Goal: Task Accomplishment & Management: Manage account settings

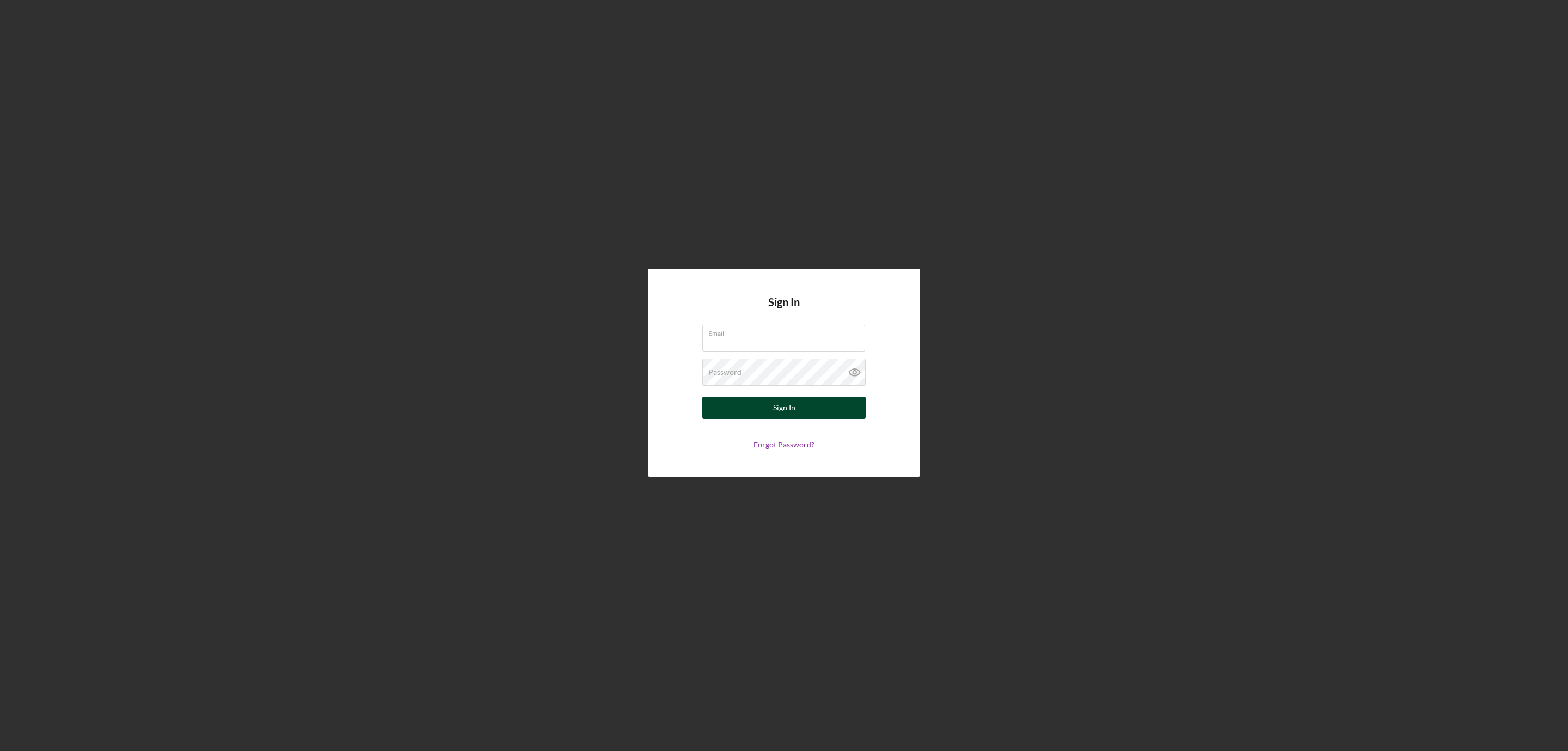
type input "ssimotas@pcvmail.org"
click at [789, 407] on div "Sign In" at bounding box center [784, 407] width 23 height 22
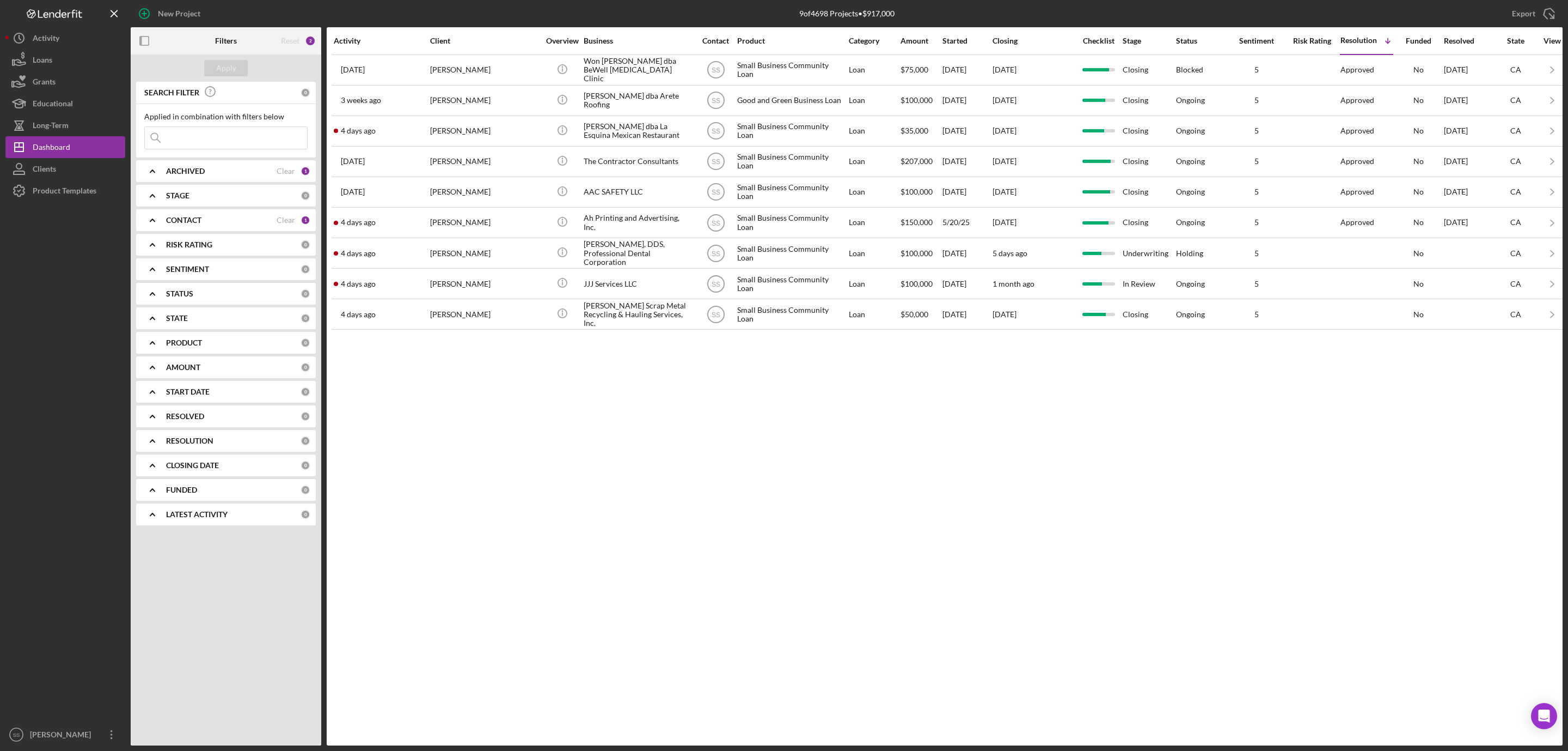
click at [621, 166] on div "The Contractor Consultants" at bounding box center [638, 161] width 109 height 29
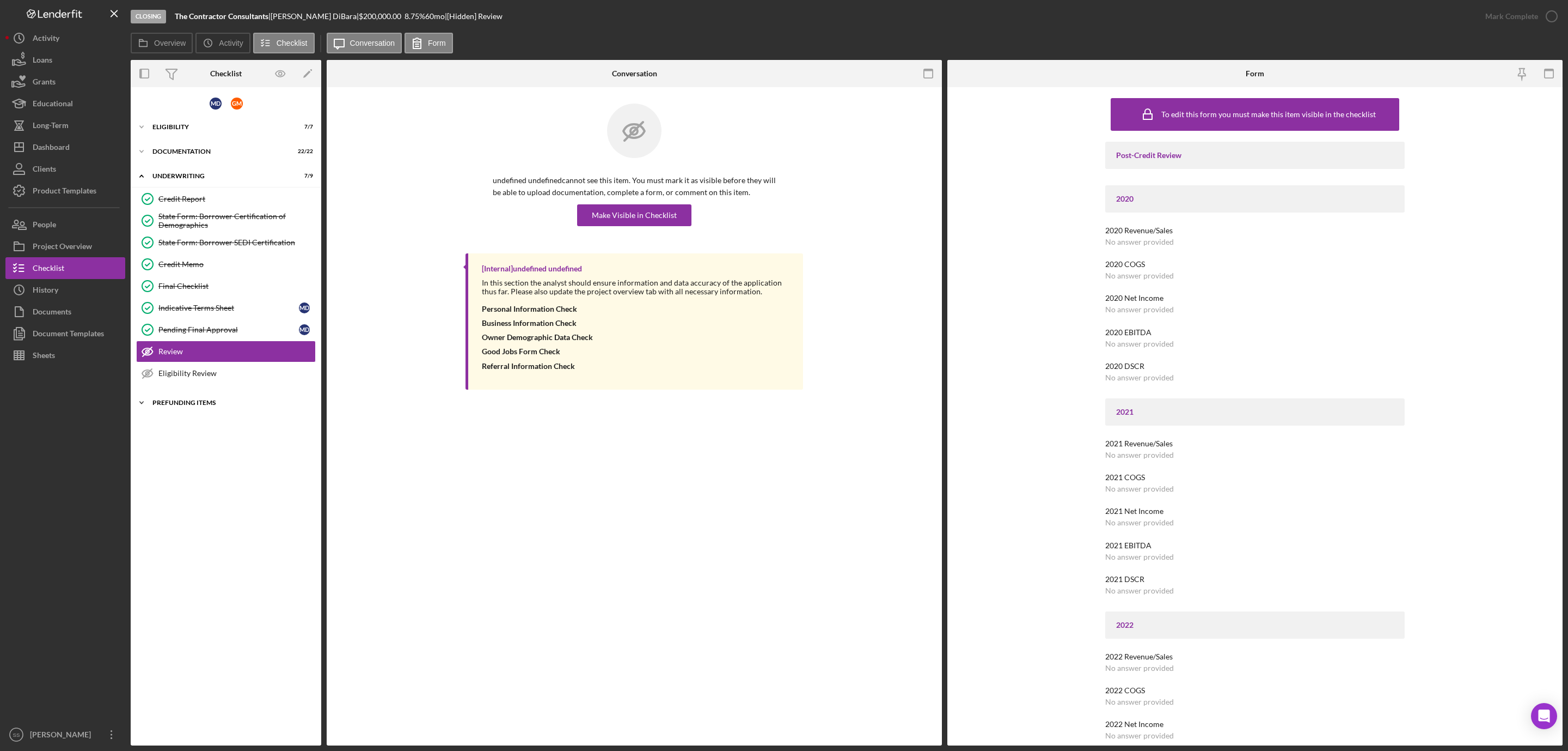
click at [211, 414] on div "Icon/Expander Prefunding Items 10 / 15" at bounding box center [226, 403] width 191 height 22
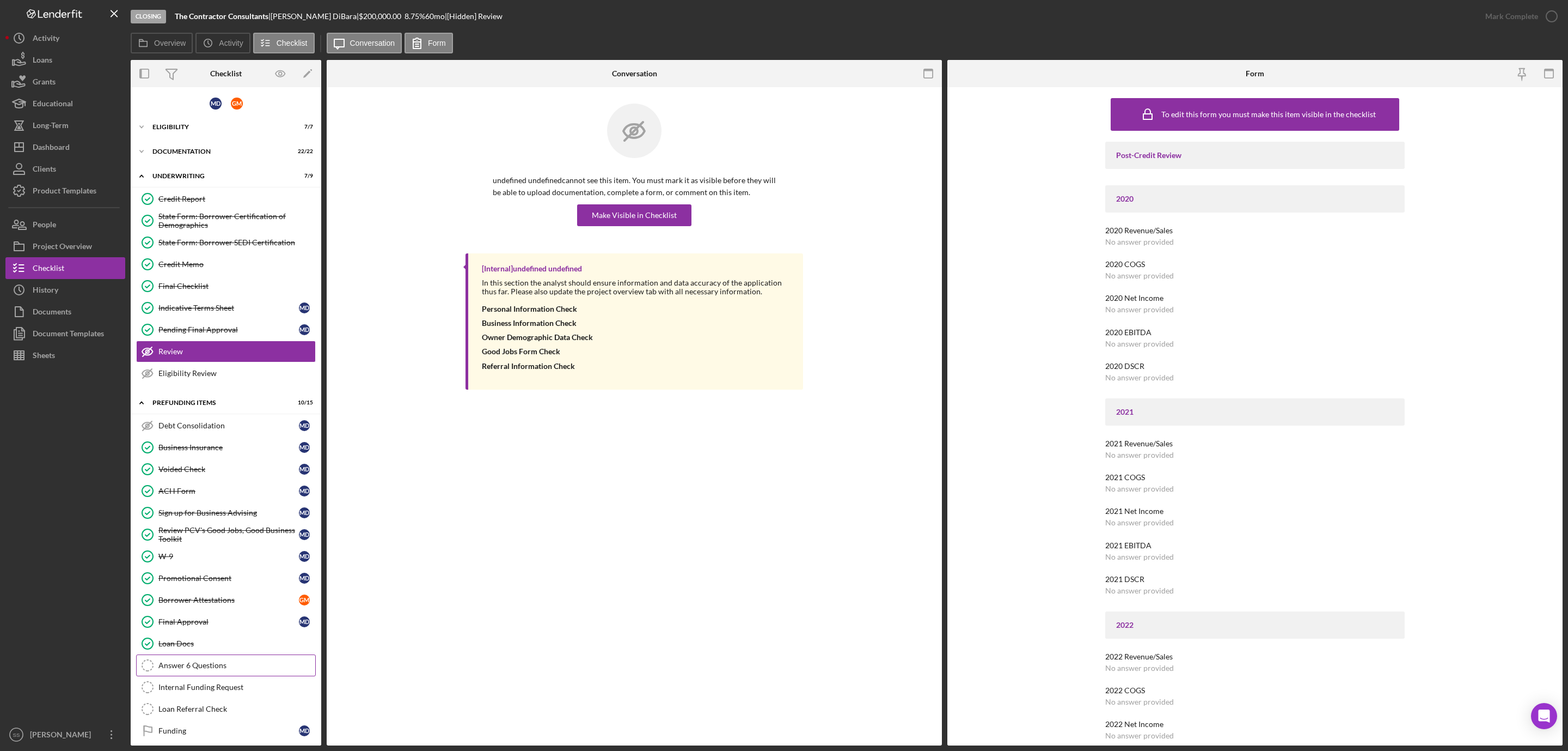
click at [208, 670] on link "Answer 6 Questions Answer 6 Questions" at bounding box center [226, 665] width 180 height 22
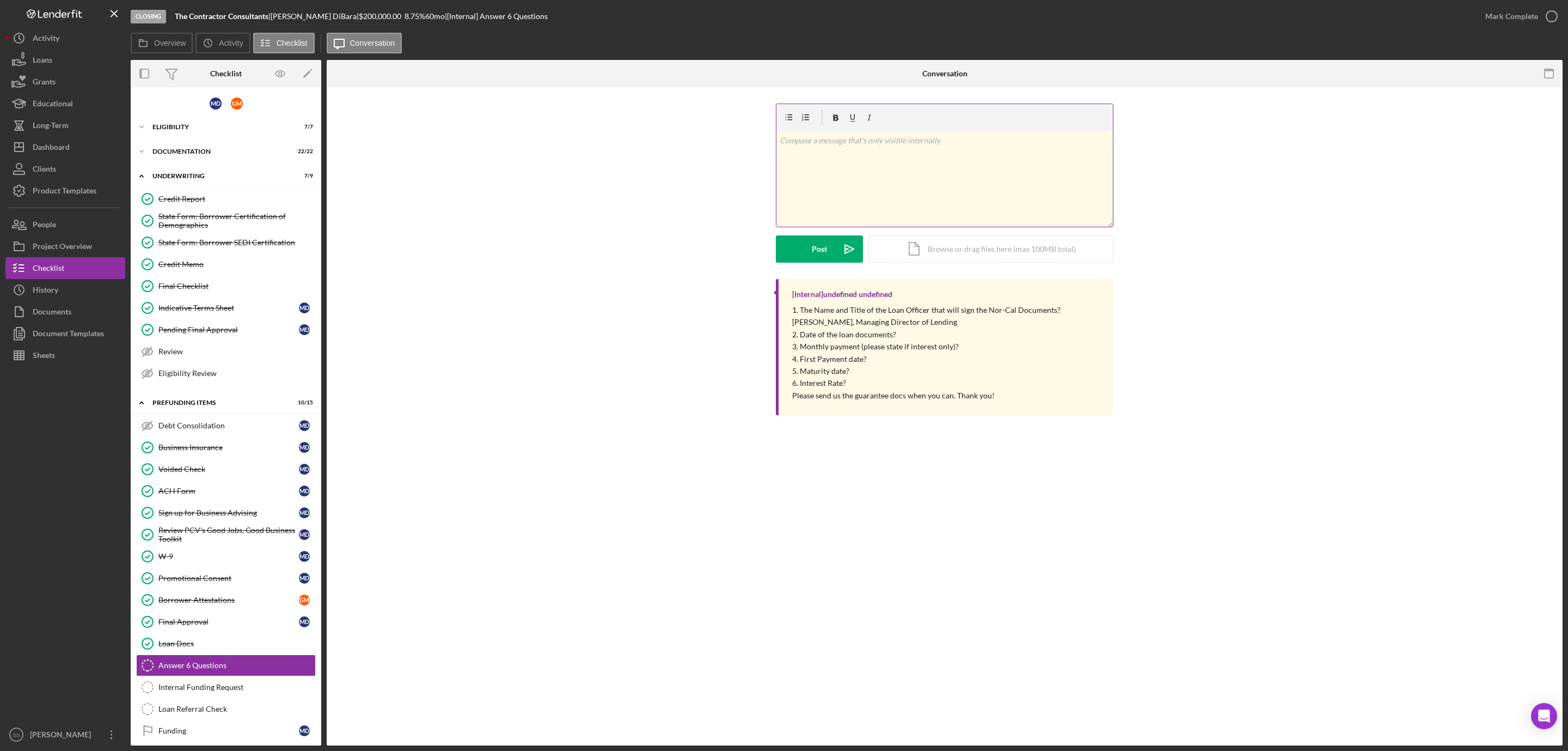
click at [824, 175] on div "v Color teal Color pink Remove color Add row above Add row below Add column bef…" at bounding box center [944, 179] width 337 height 96
click at [822, 245] on div "Post" at bounding box center [819, 249] width 15 height 27
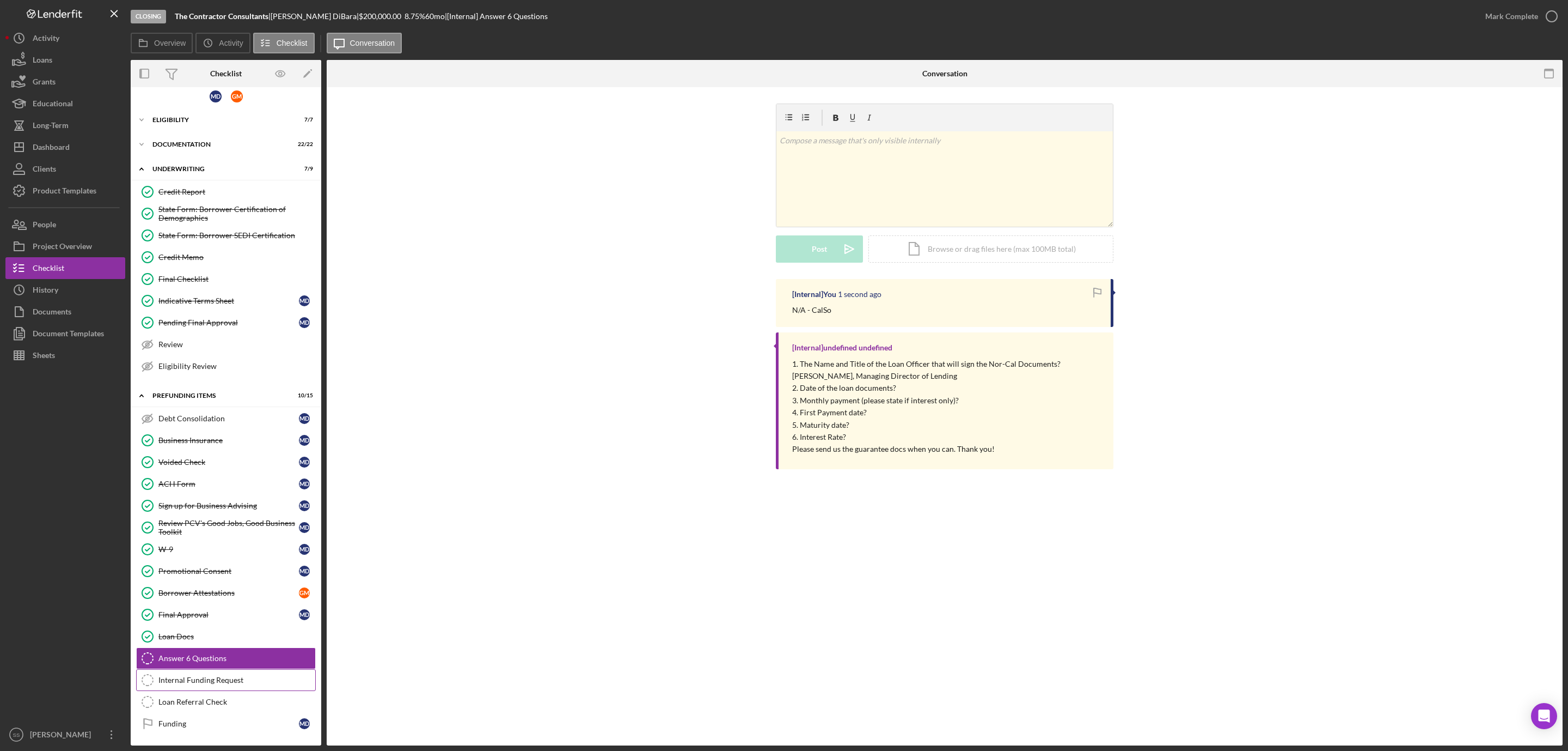
click at [206, 675] on div "Internal Funding Request" at bounding box center [237, 680] width 157 height 9
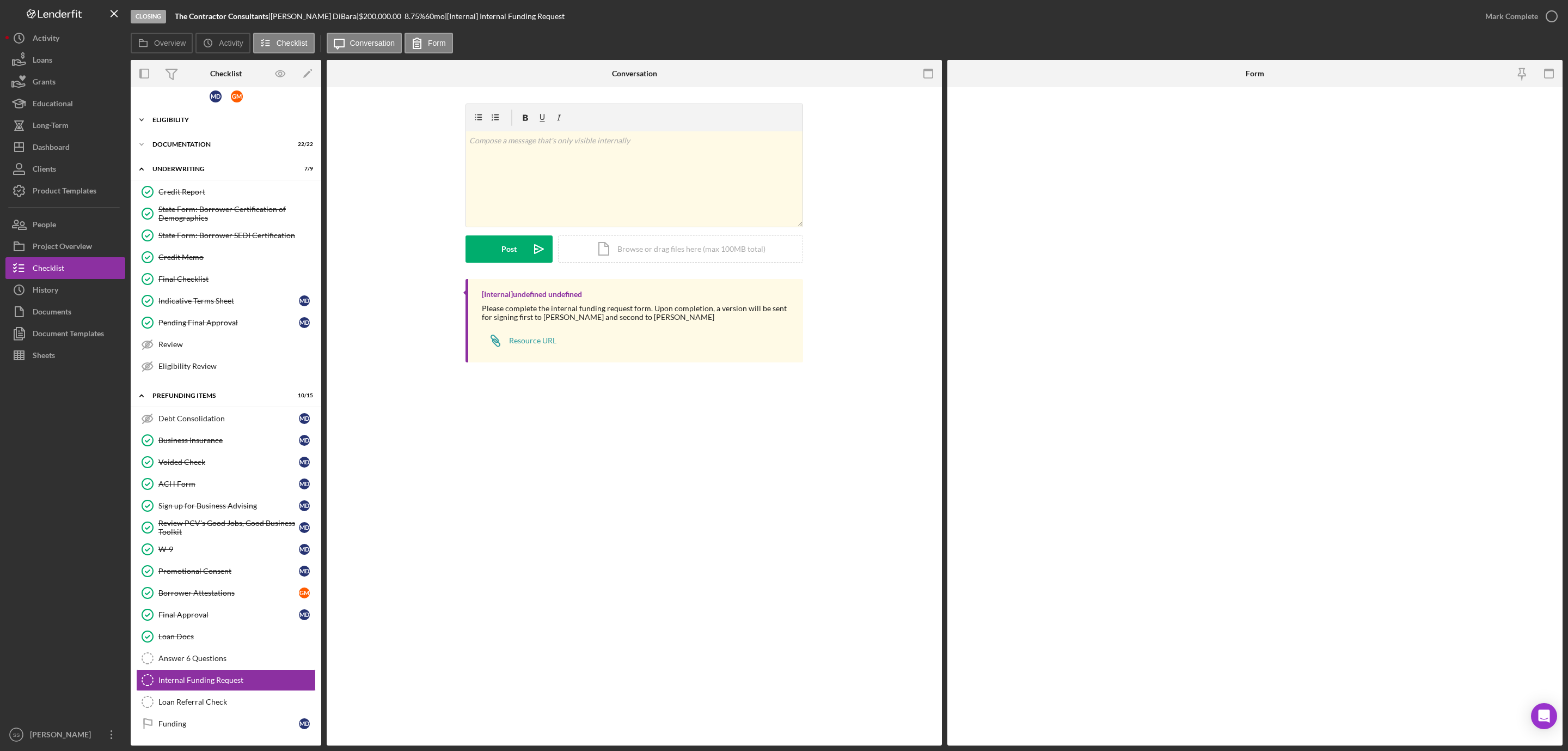
scroll to position [19, 0]
click at [200, 253] on div "Credit Memo" at bounding box center [237, 257] width 157 height 9
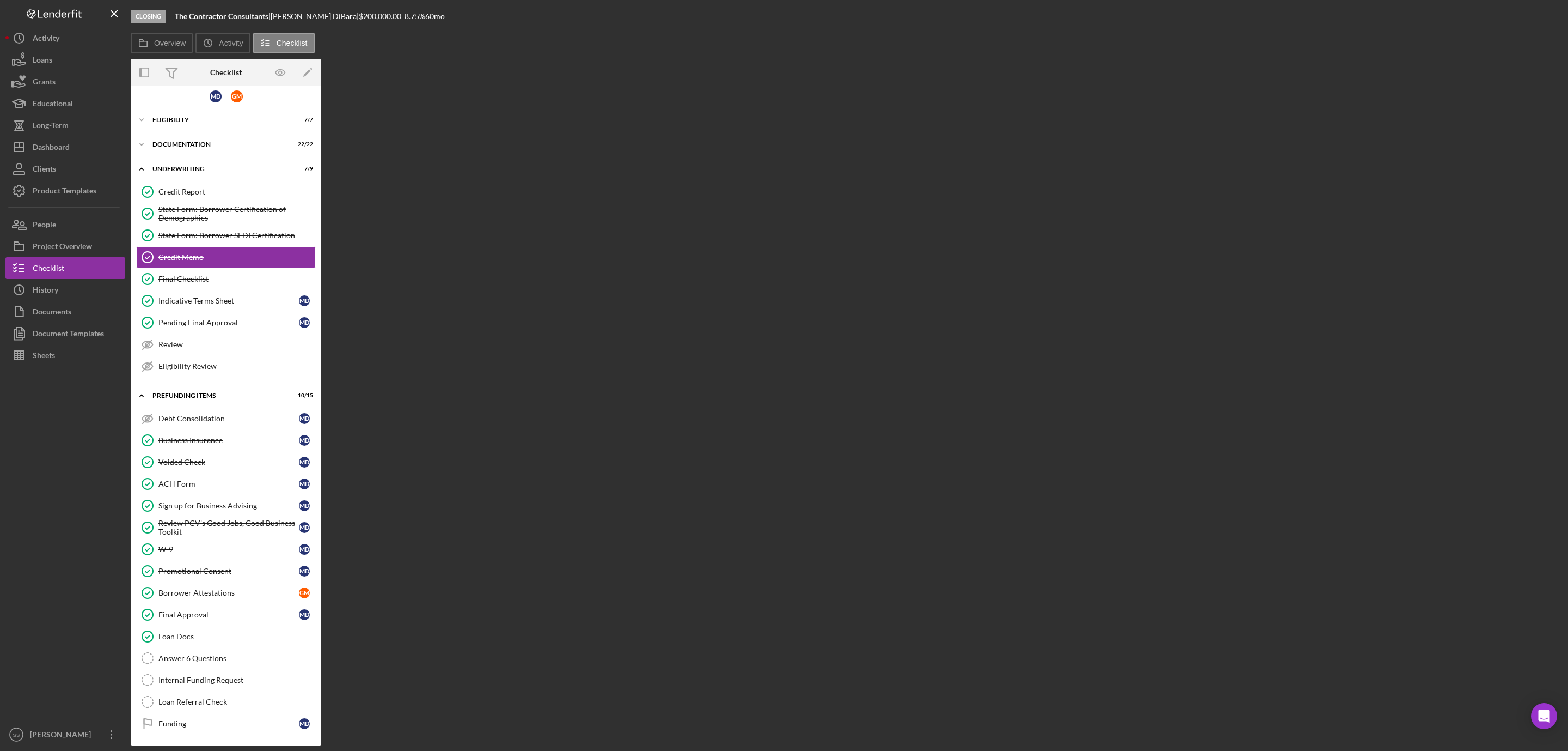
scroll to position [19, 0]
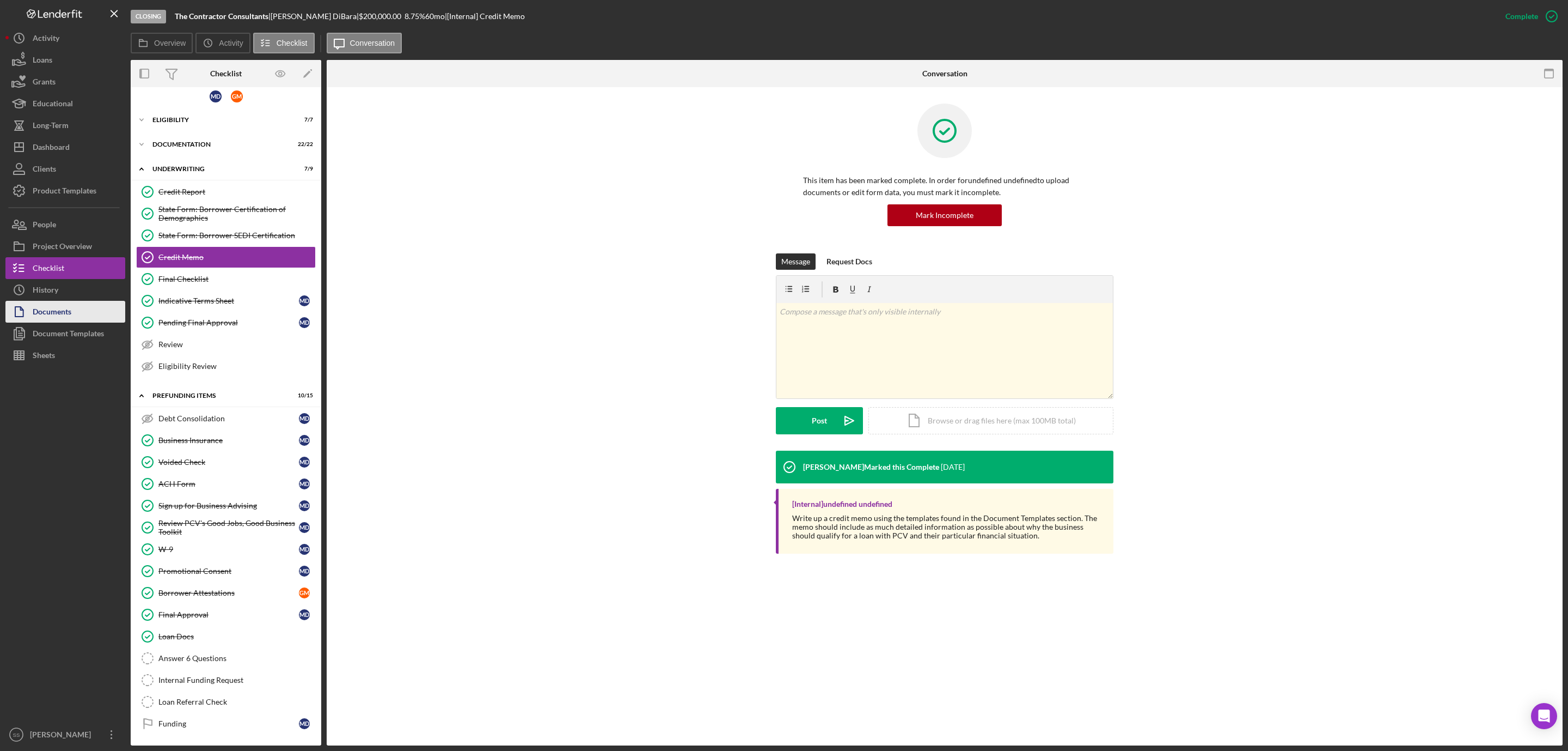
click at [79, 309] on button "Documents" at bounding box center [65, 312] width 120 height 22
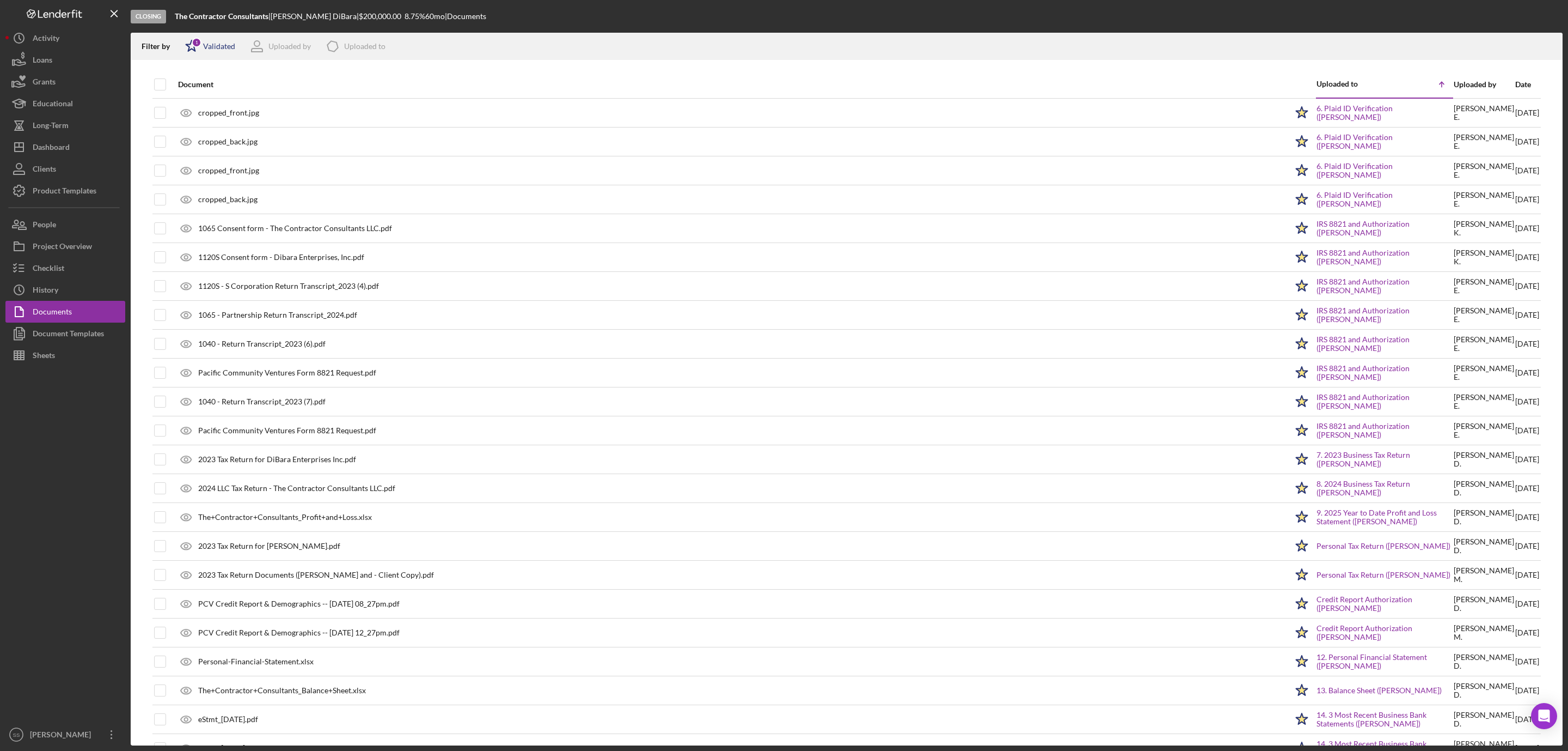
click at [215, 49] on div "Validated" at bounding box center [219, 46] width 32 height 9
click at [185, 101] on input "checkbox" at bounding box center [191, 104] width 11 height 11
checkbox input "true"
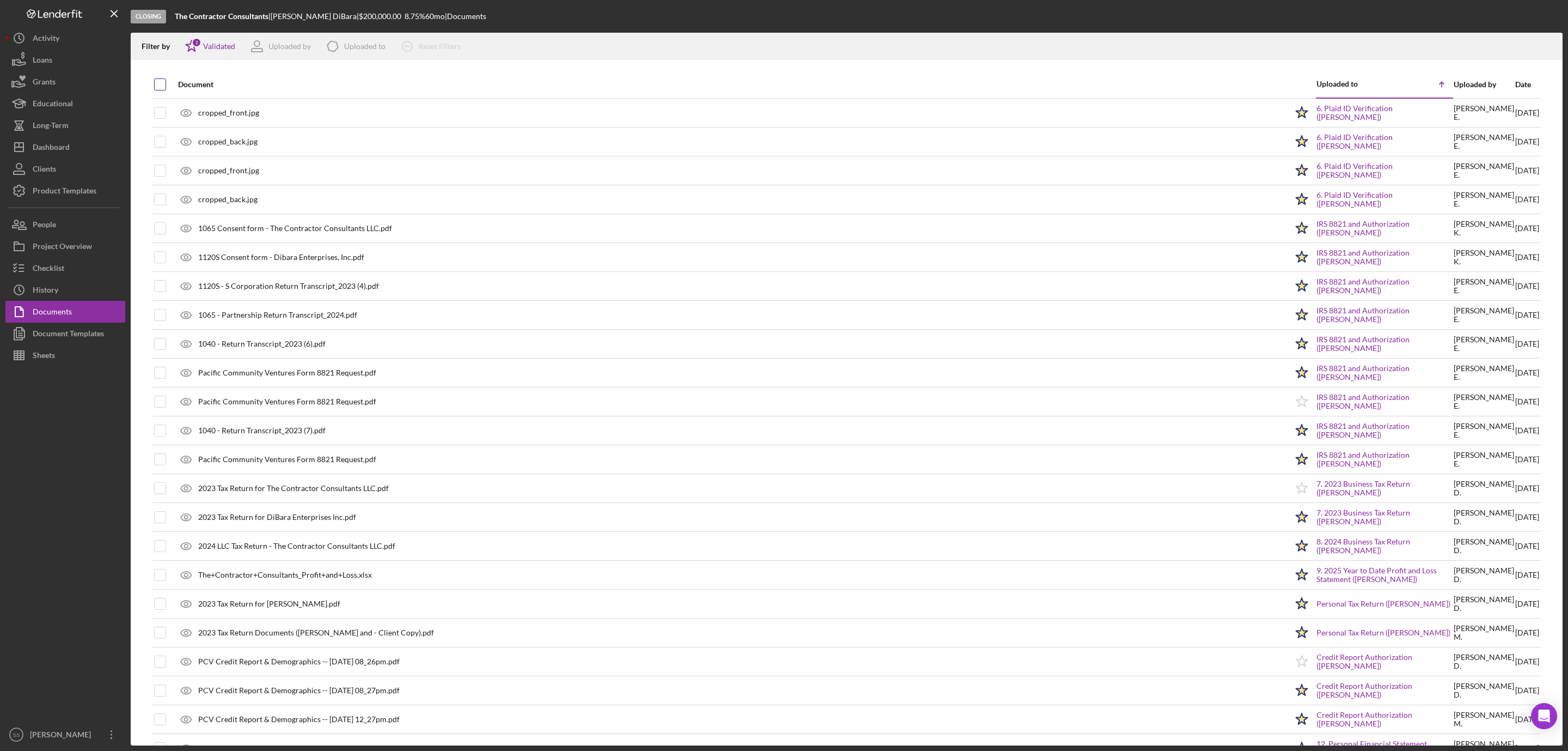
click at [158, 85] on input "checkbox" at bounding box center [160, 85] width 11 height 11
checkbox input "true"
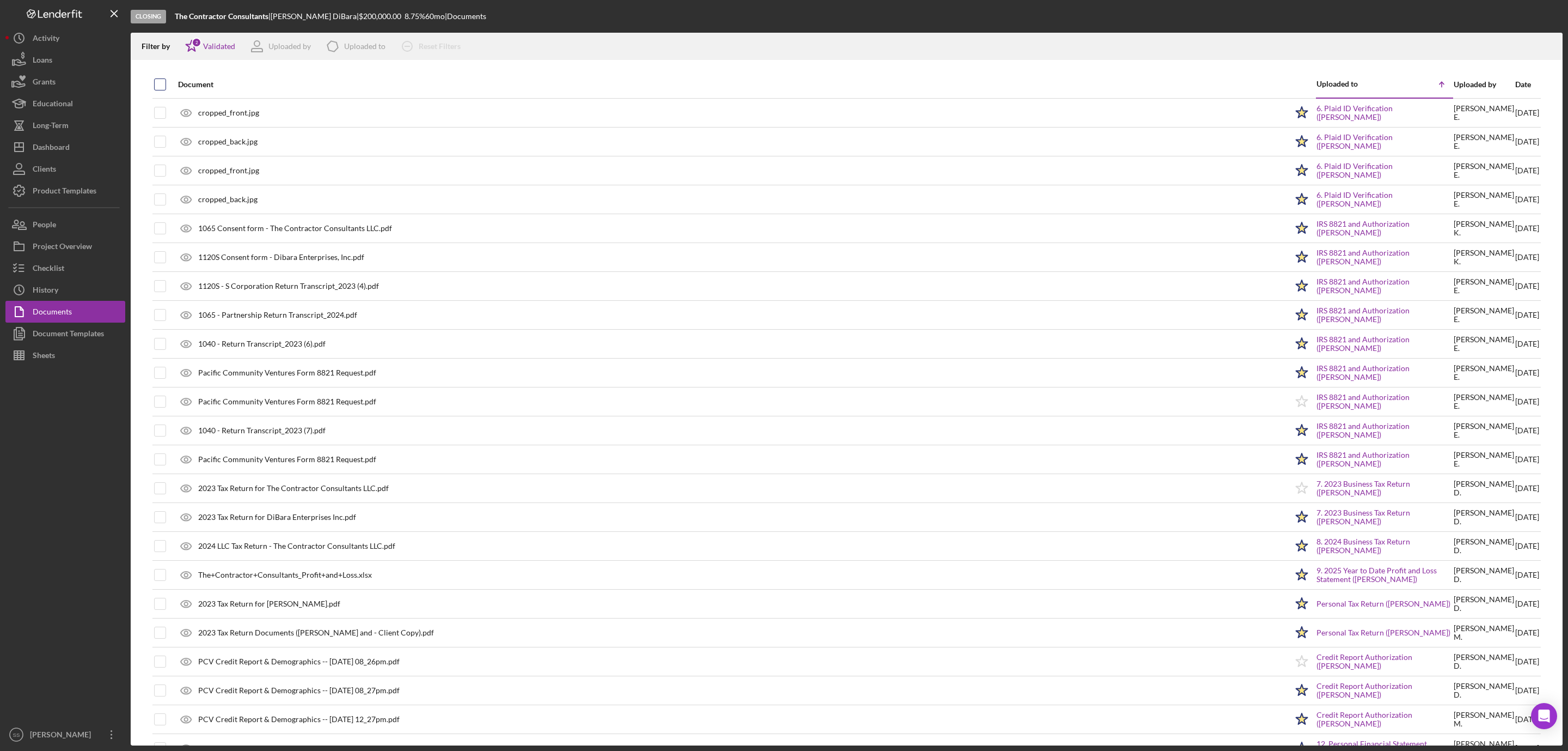
checkbox input "true"
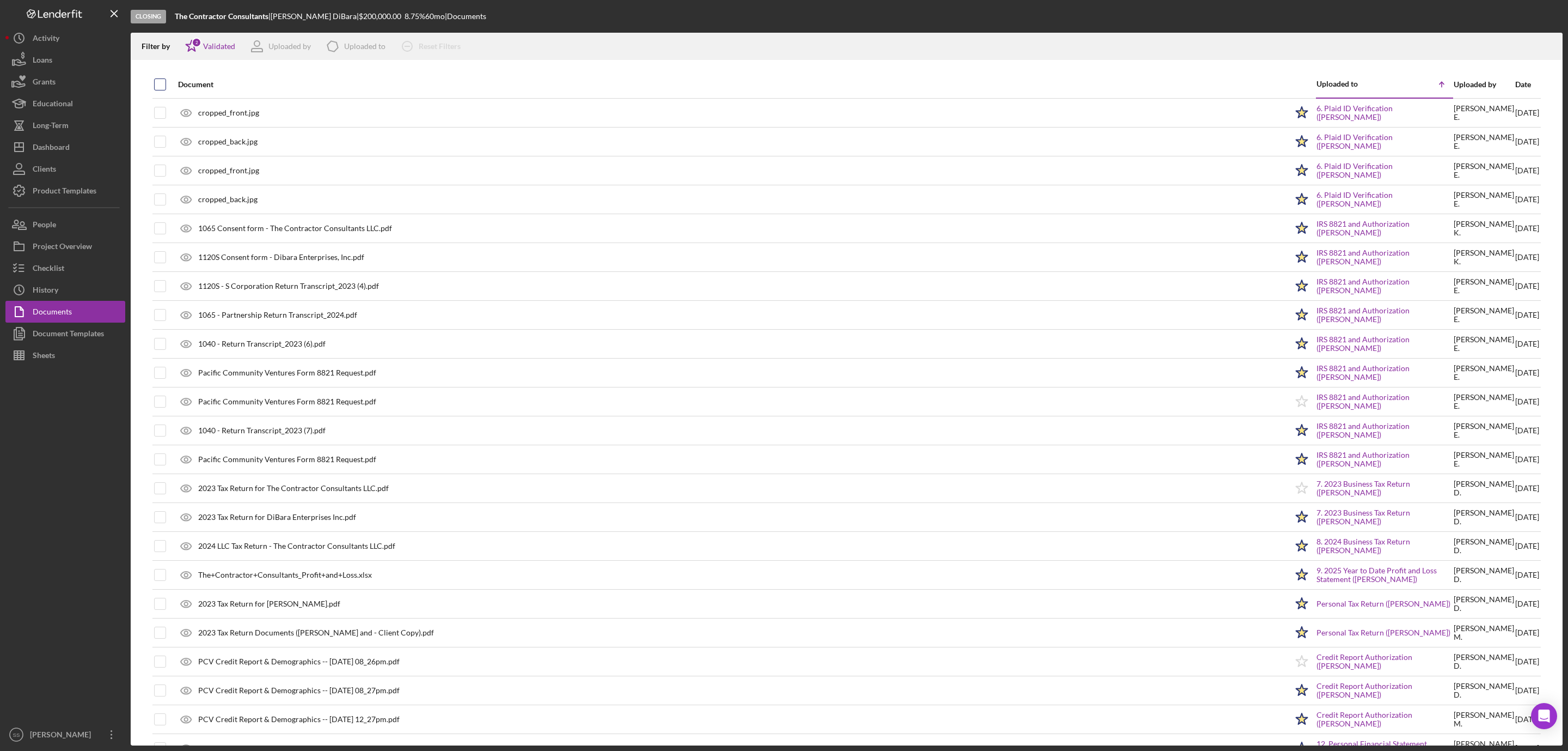
checkbox input "true"
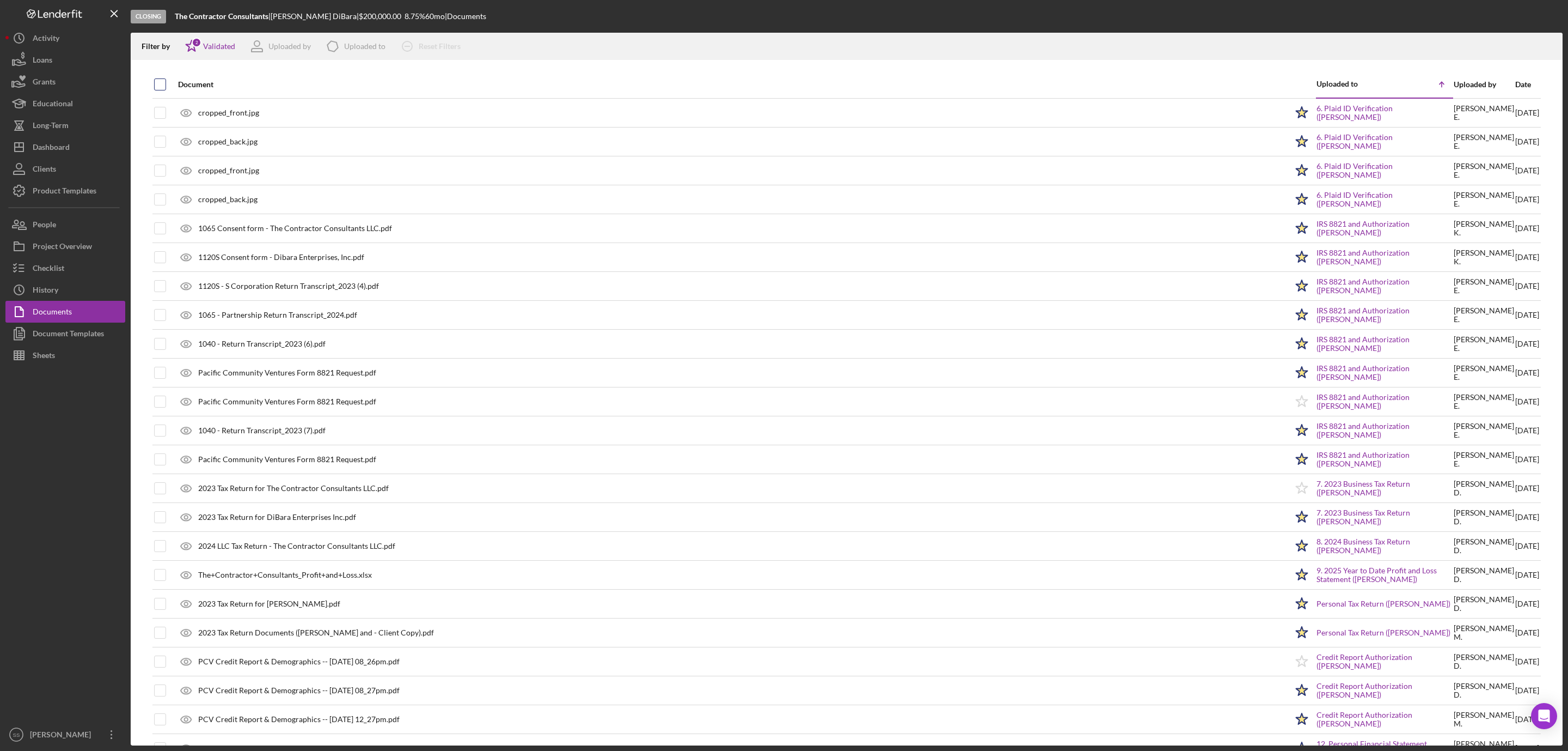
checkbox input "true"
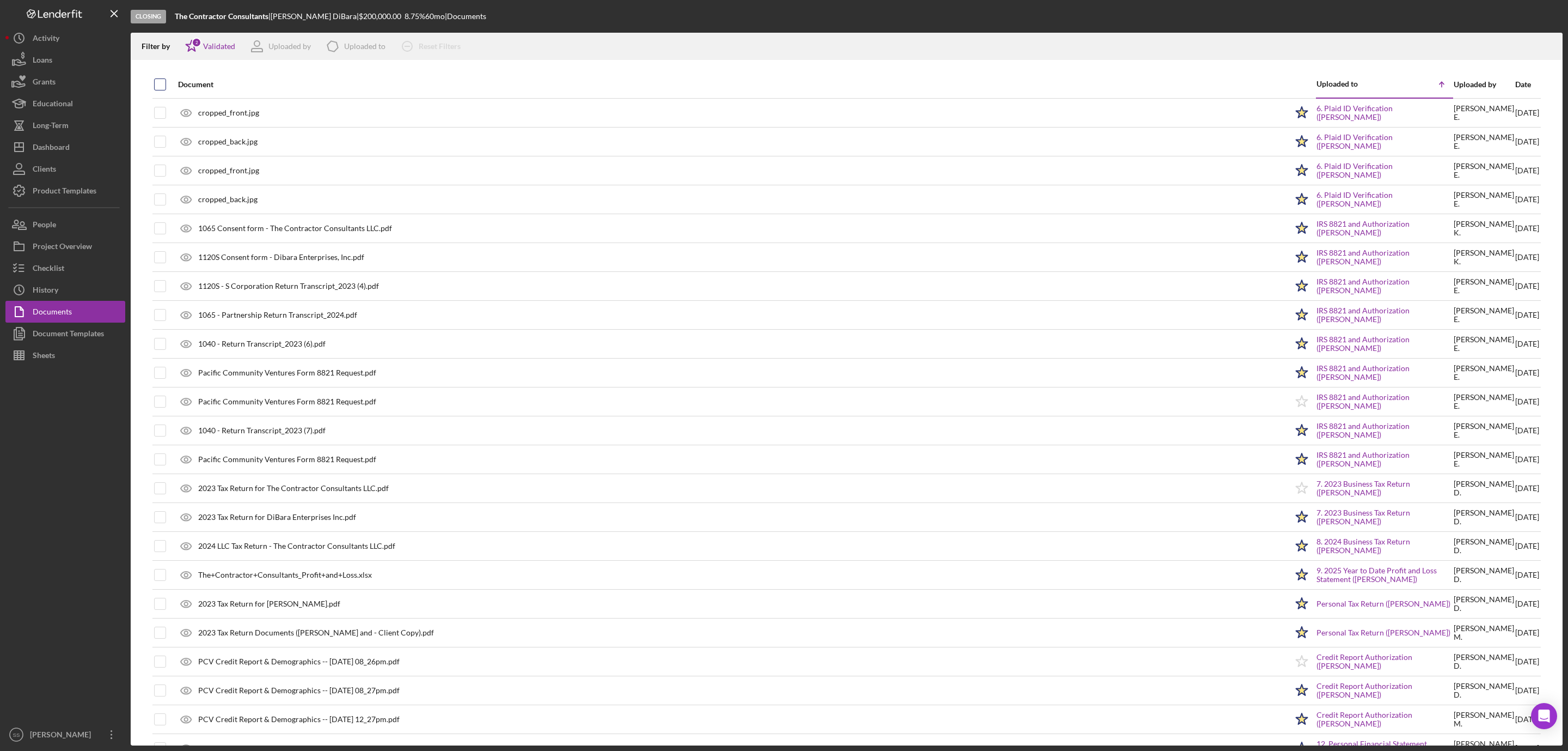
checkbox input "true"
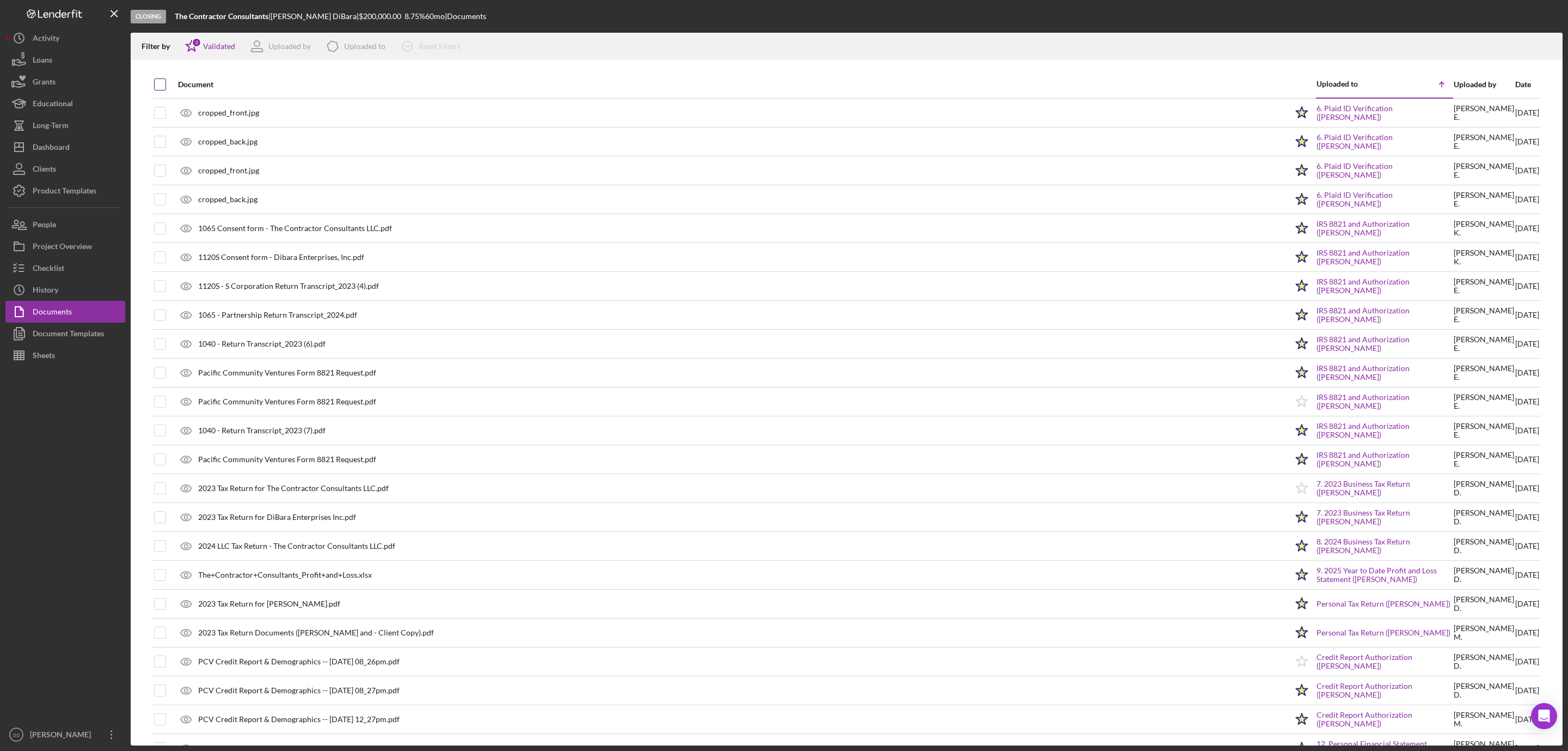
checkbox input "true"
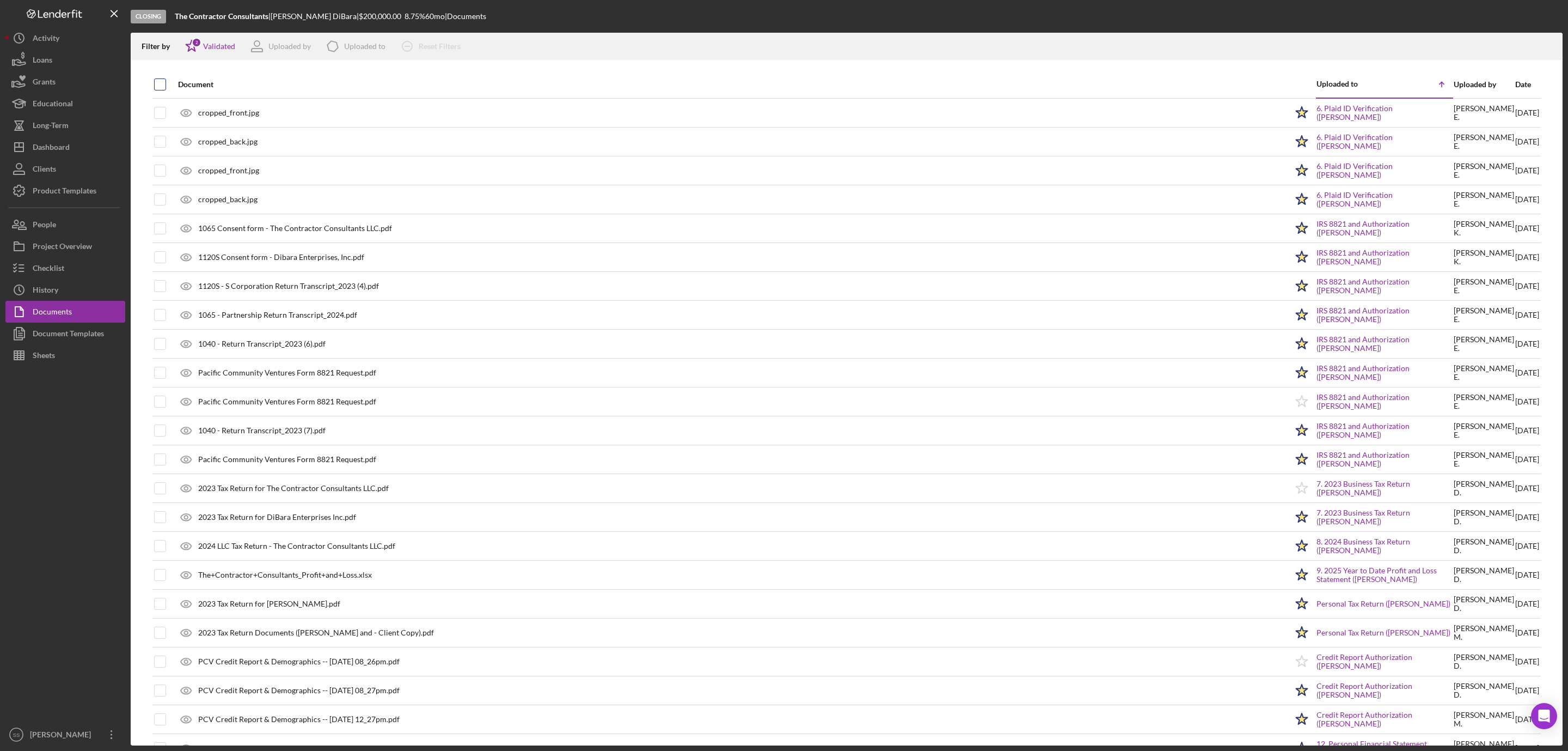
checkbox input "true"
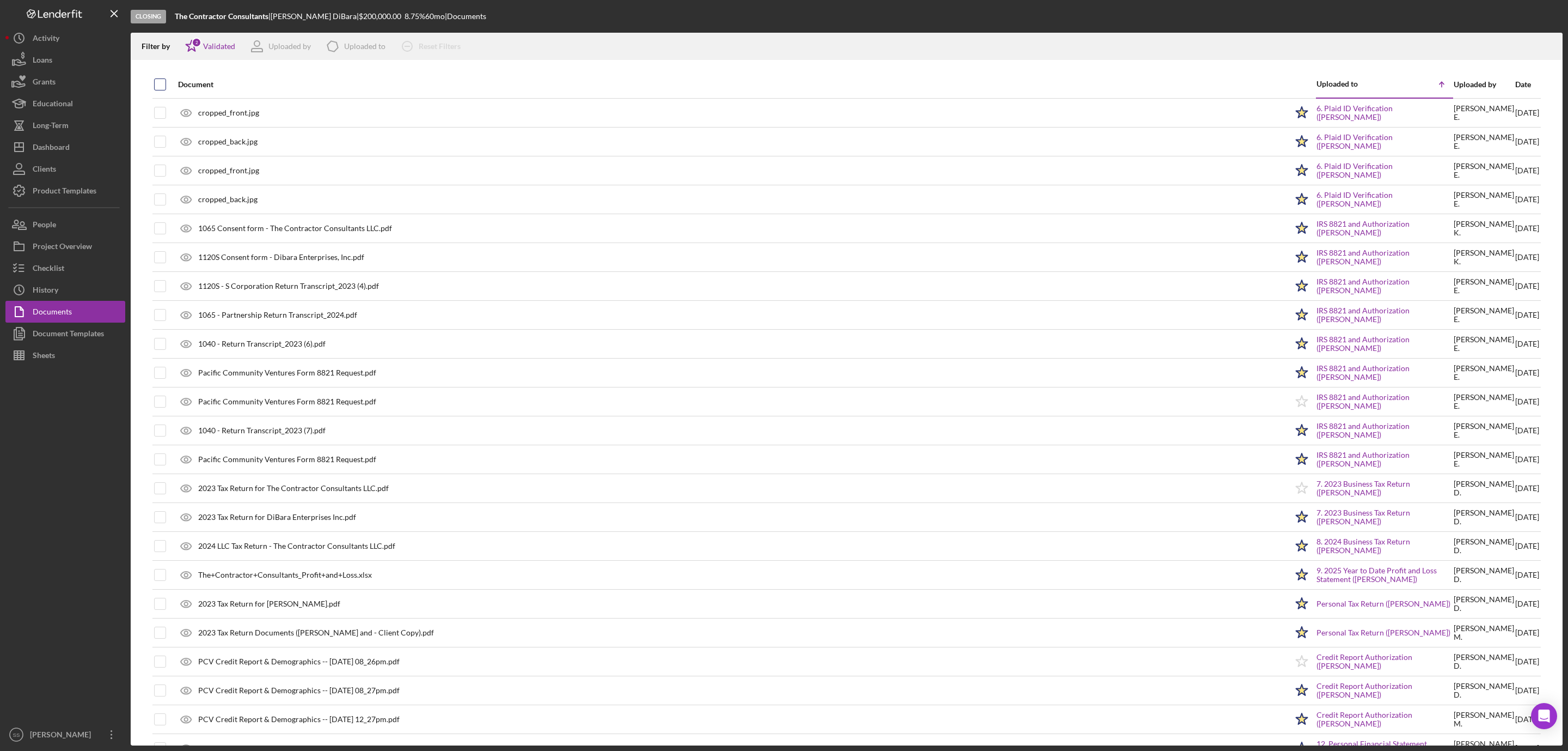
checkbox input "true"
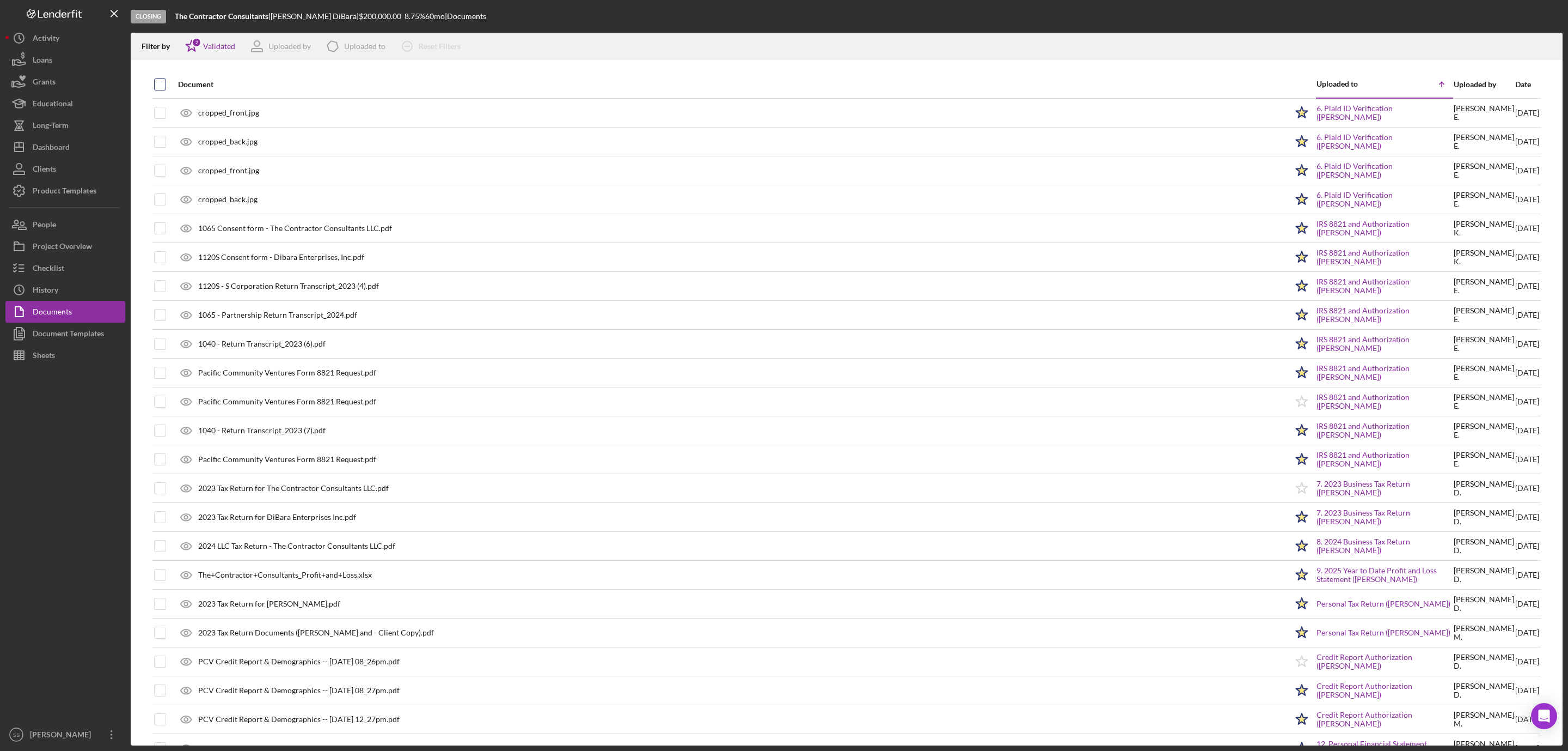
checkbox input "true"
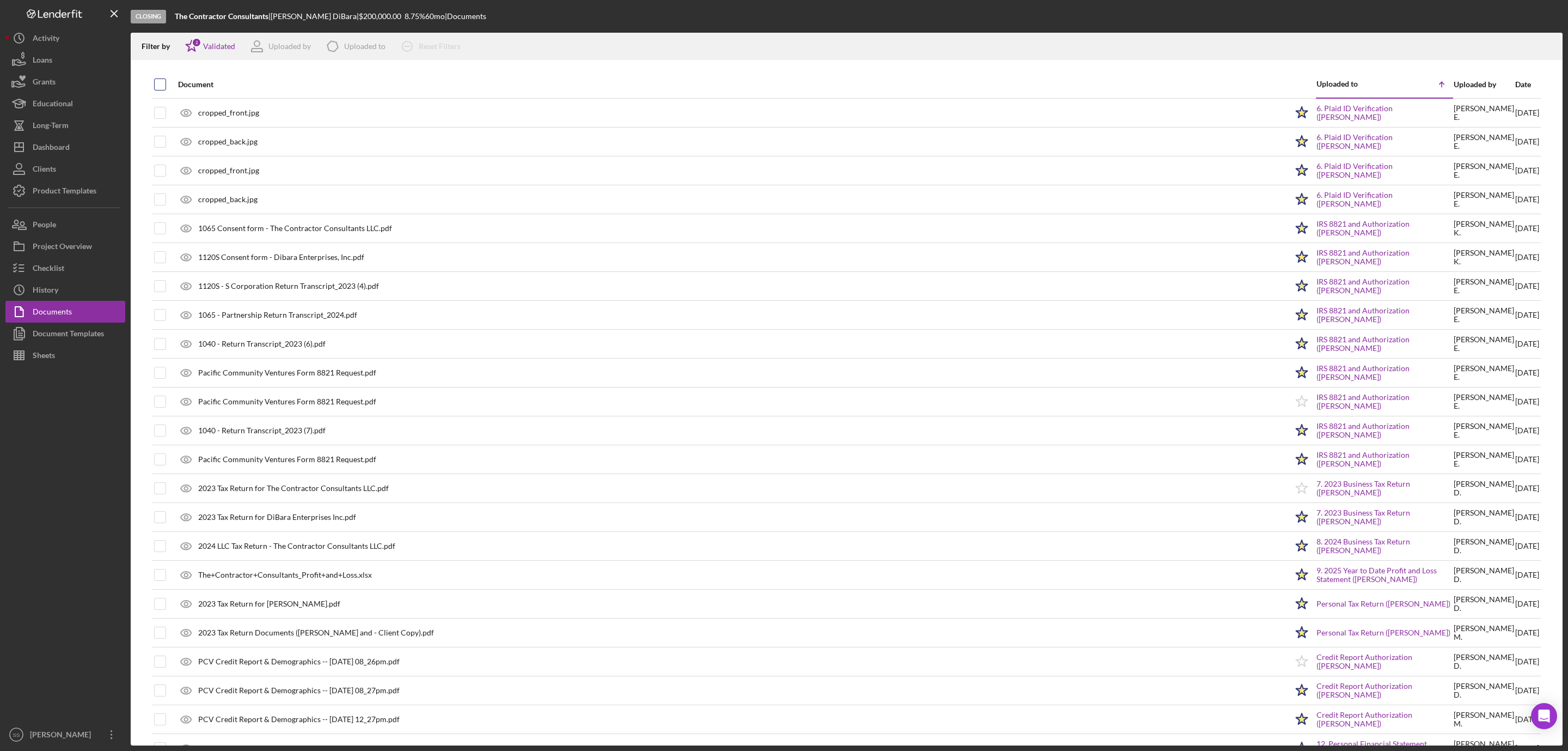
checkbox input "true"
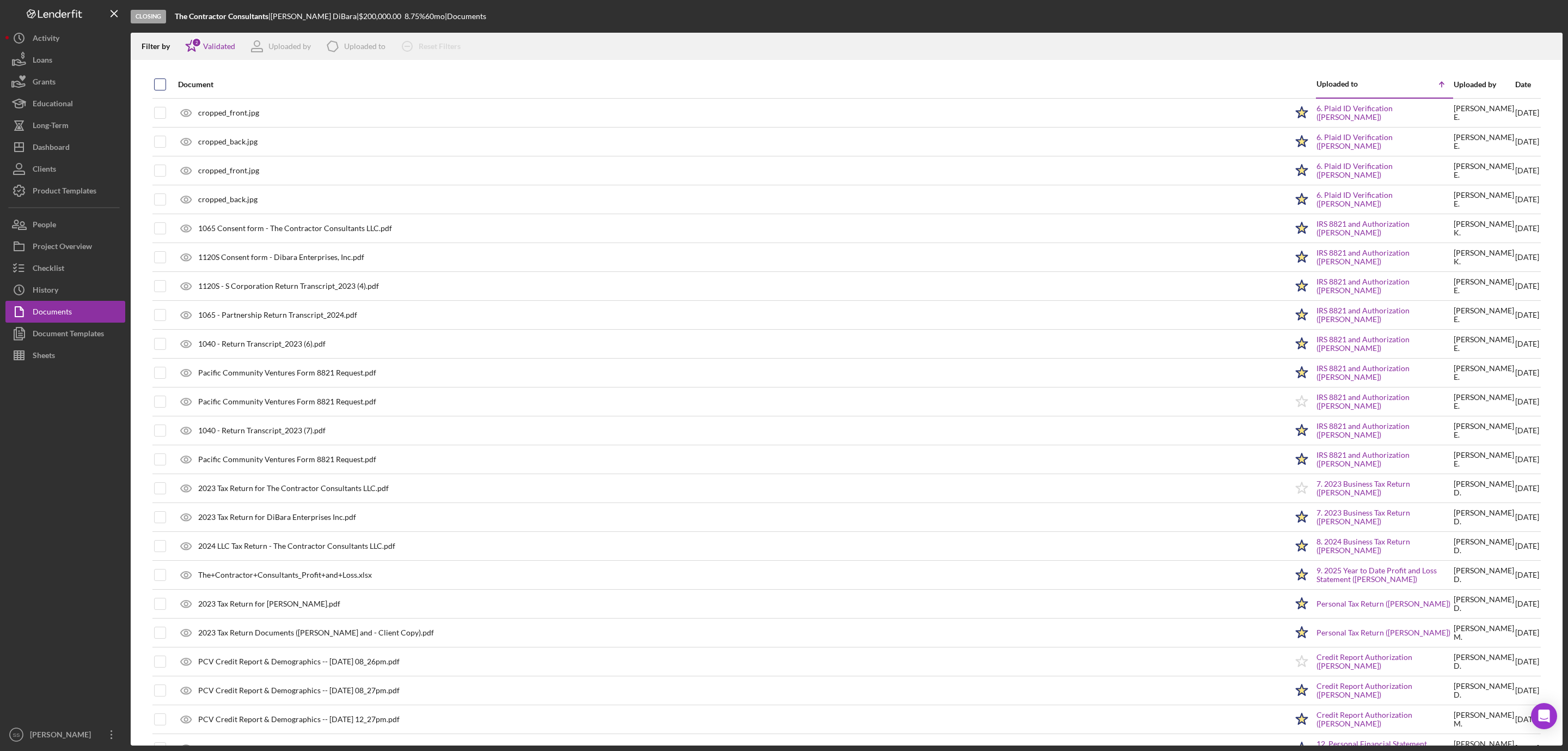
checkbox input "true"
click at [1545, 48] on icon "button" at bounding box center [1549, 44] width 9 height 6
click at [68, 273] on button "Checklist" at bounding box center [65, 268] width 120 height 22
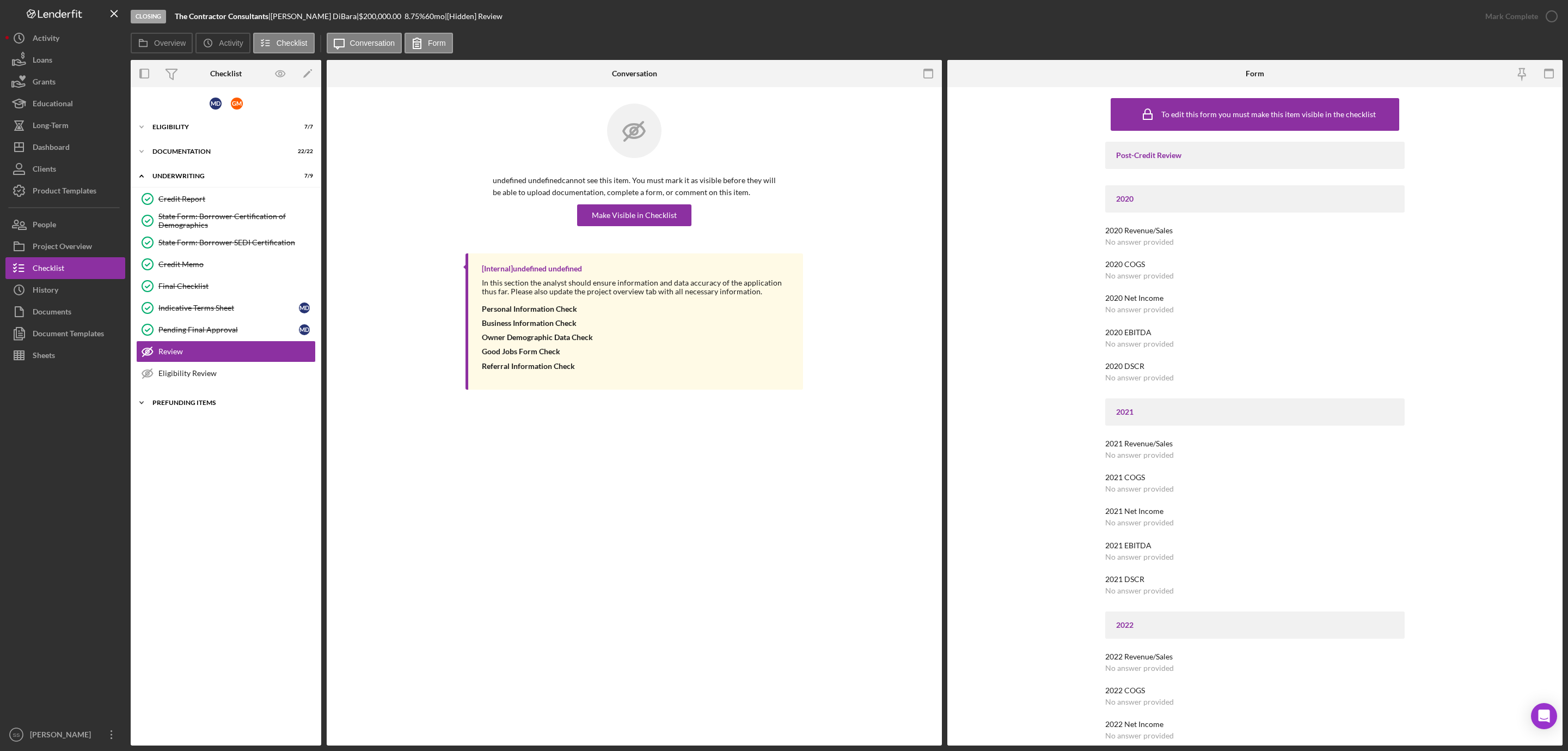
click at [184, 404] on div "Icon/Expander Prefunding Items 10 / 15" at bounding box center [226, 403] width 191 height 22
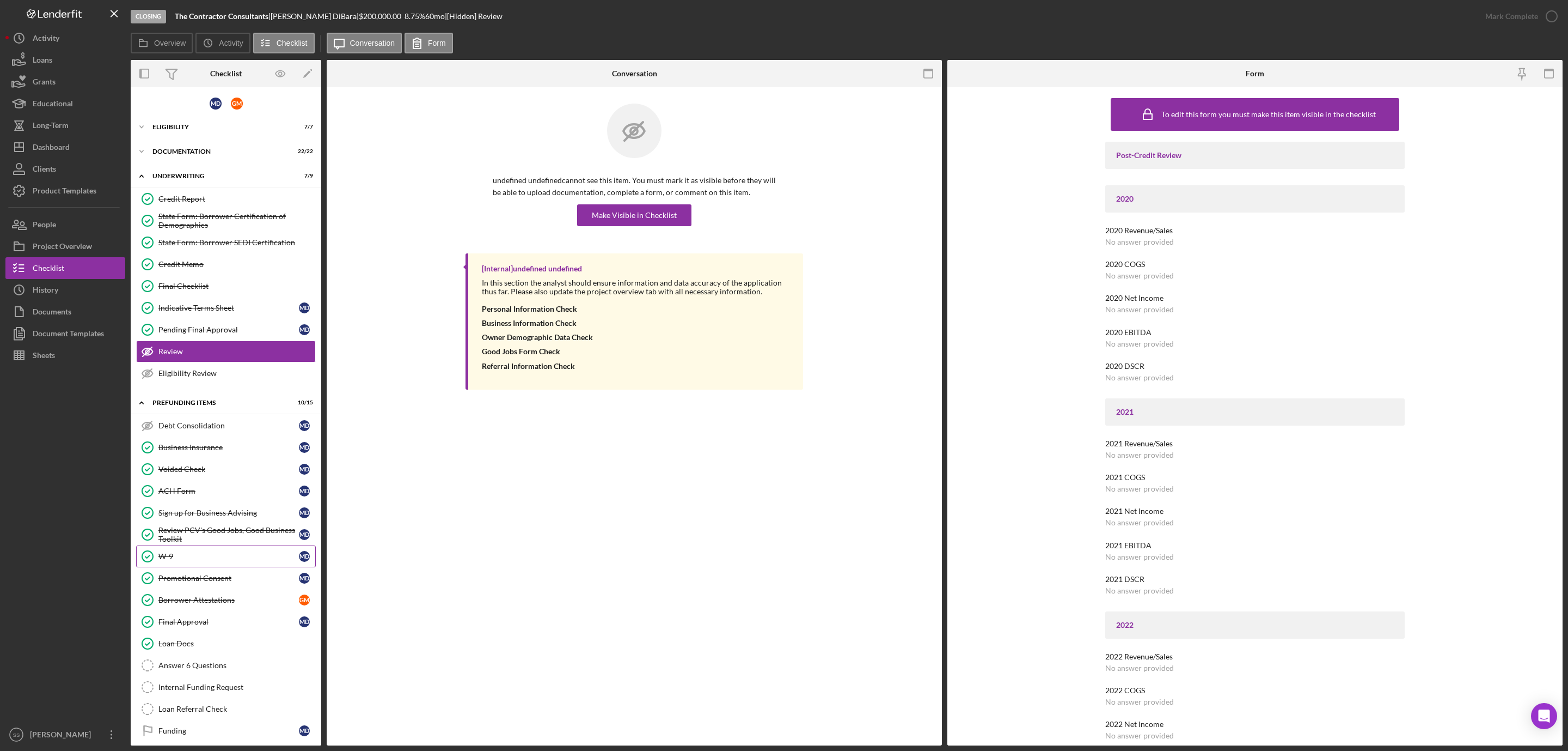
scroll to position [19, 0]
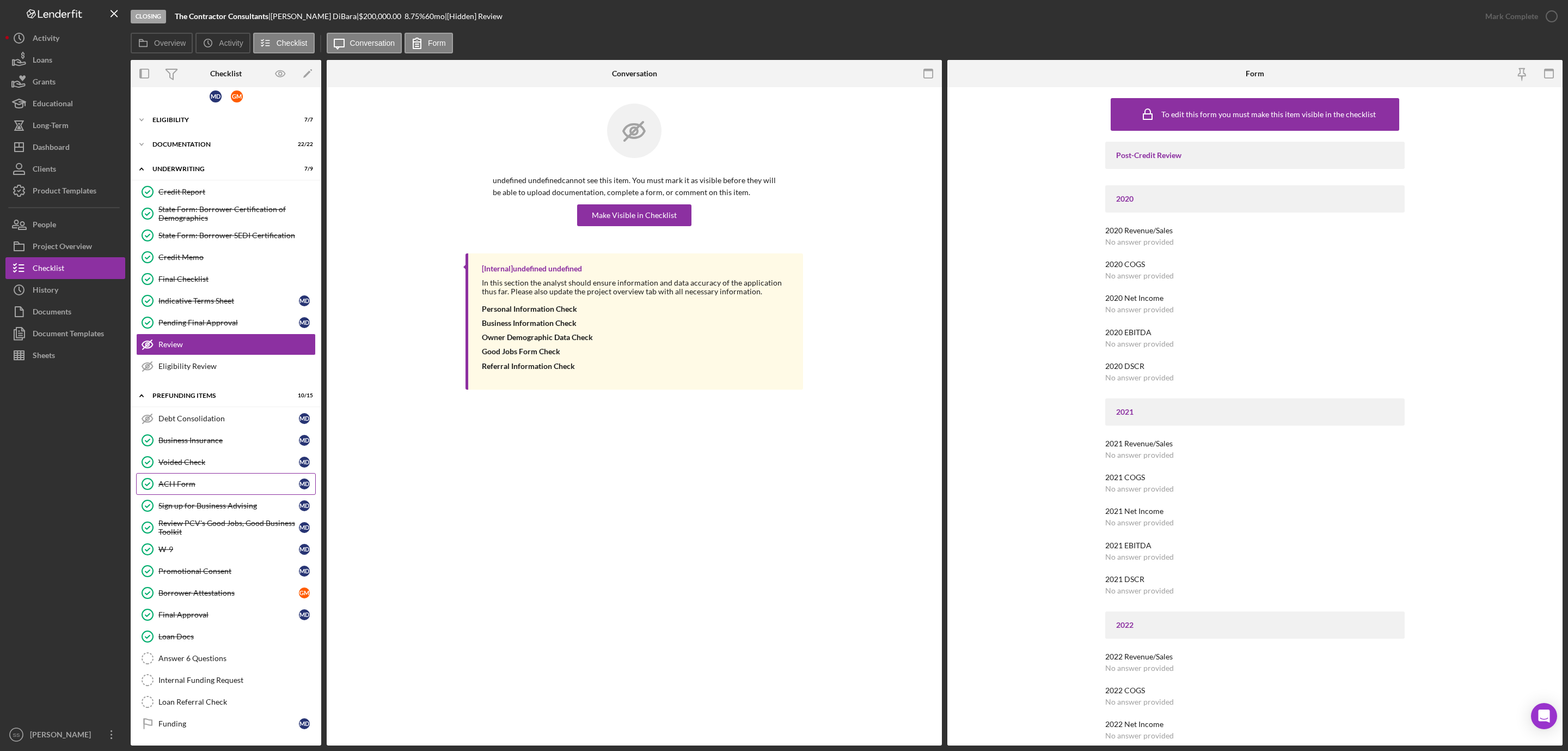
click at [224, 481] on div "ACH Form" at bounding box center [228, 484] width 141 height 9
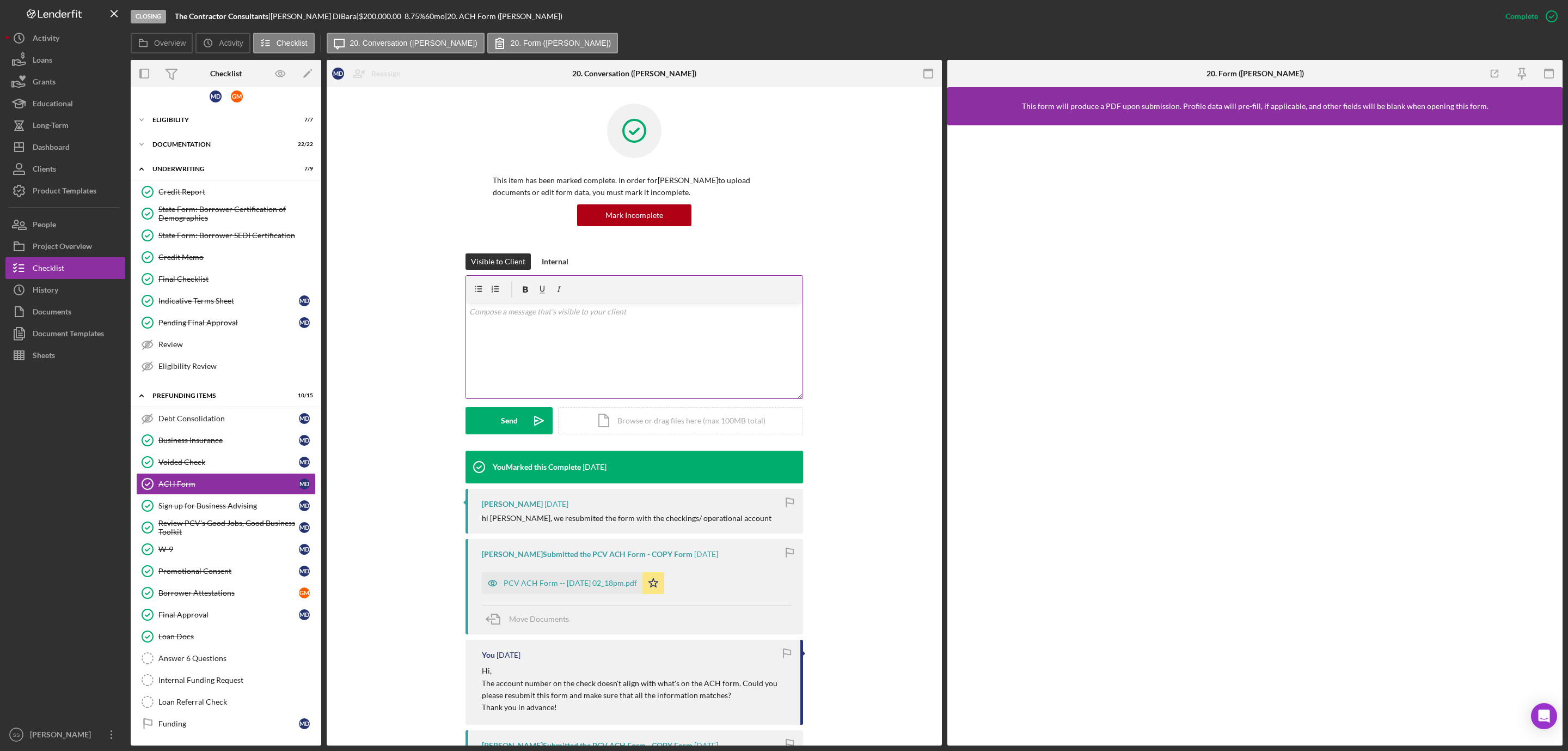
scroll to position [19, 0]
click at [557, 582] on div "PCV ACH Form -- 2025-08-19 02_18pm.pdf" at bounding box center [570, 583] width 133 height 9
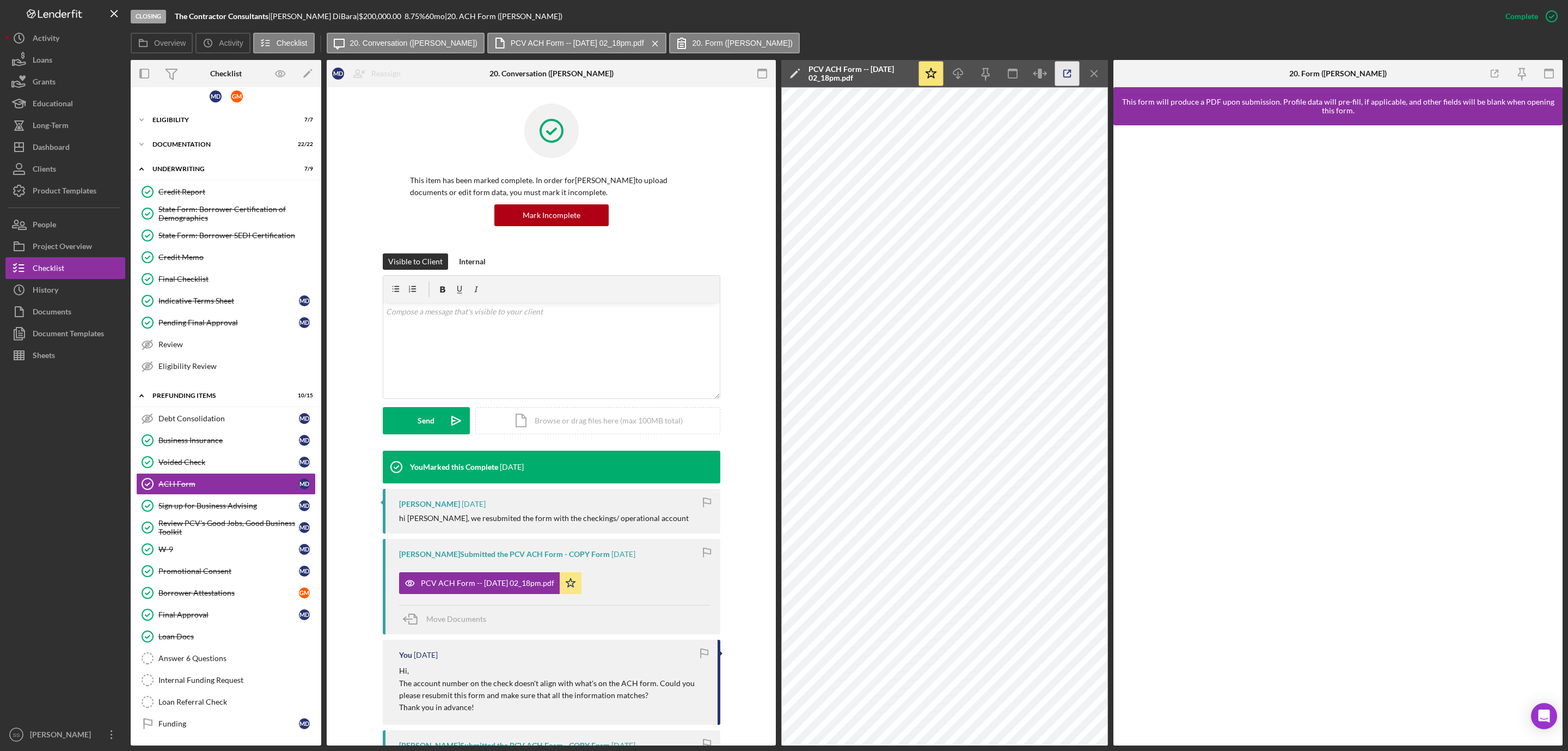
click at [1062, 72] on icon "button" at bounding box center [1067, 74] width 24 height 24
click at [194, 635] on div "Loan Docs" at bounding box center [237, 636] width 157 height 9
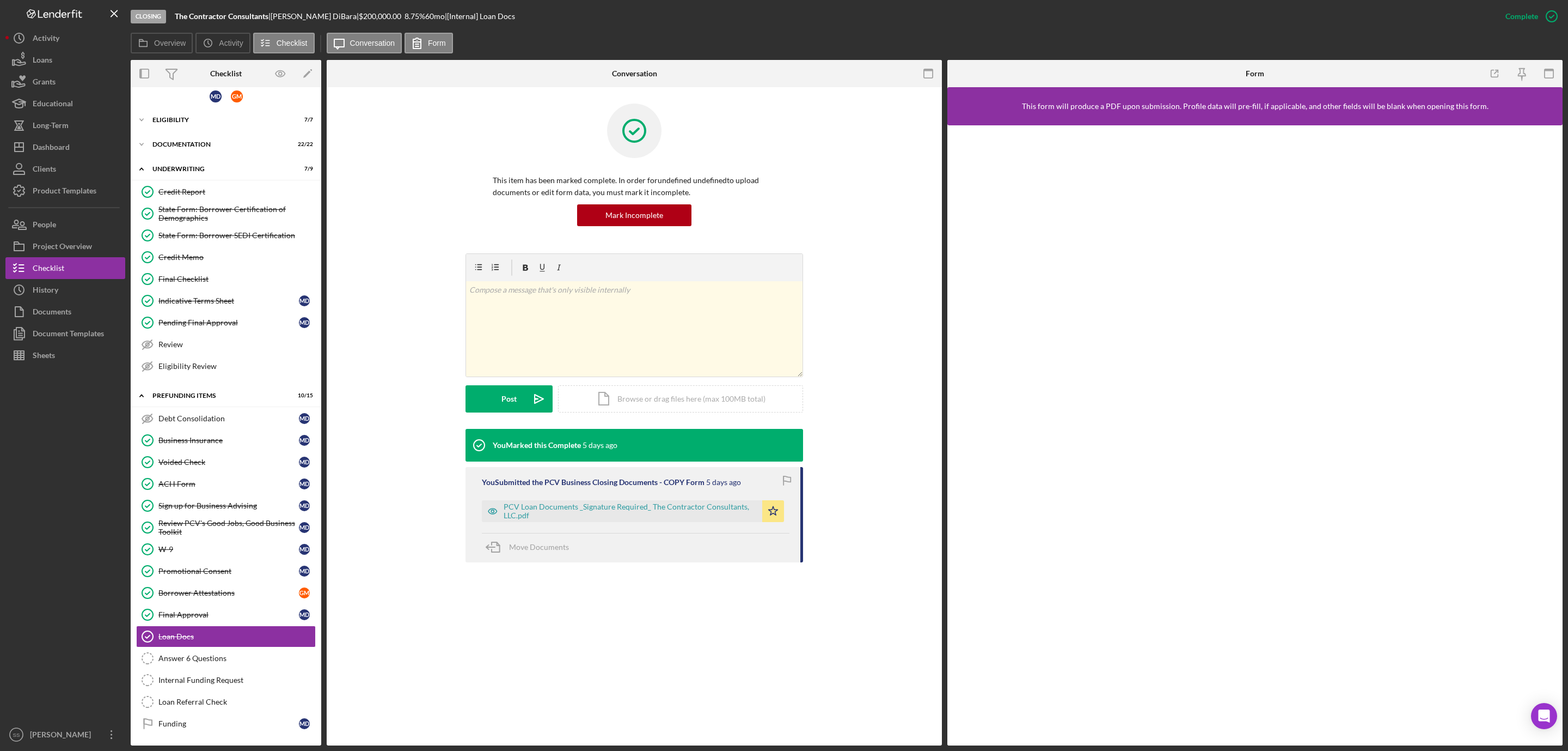
scroll to position [19, 0]
click at [659, 515] on div "PCV Loan Documents _Signature Required_ The Contractor Consultants, LLC.pdf" at bounding box center [630, 511] width 253 height 18
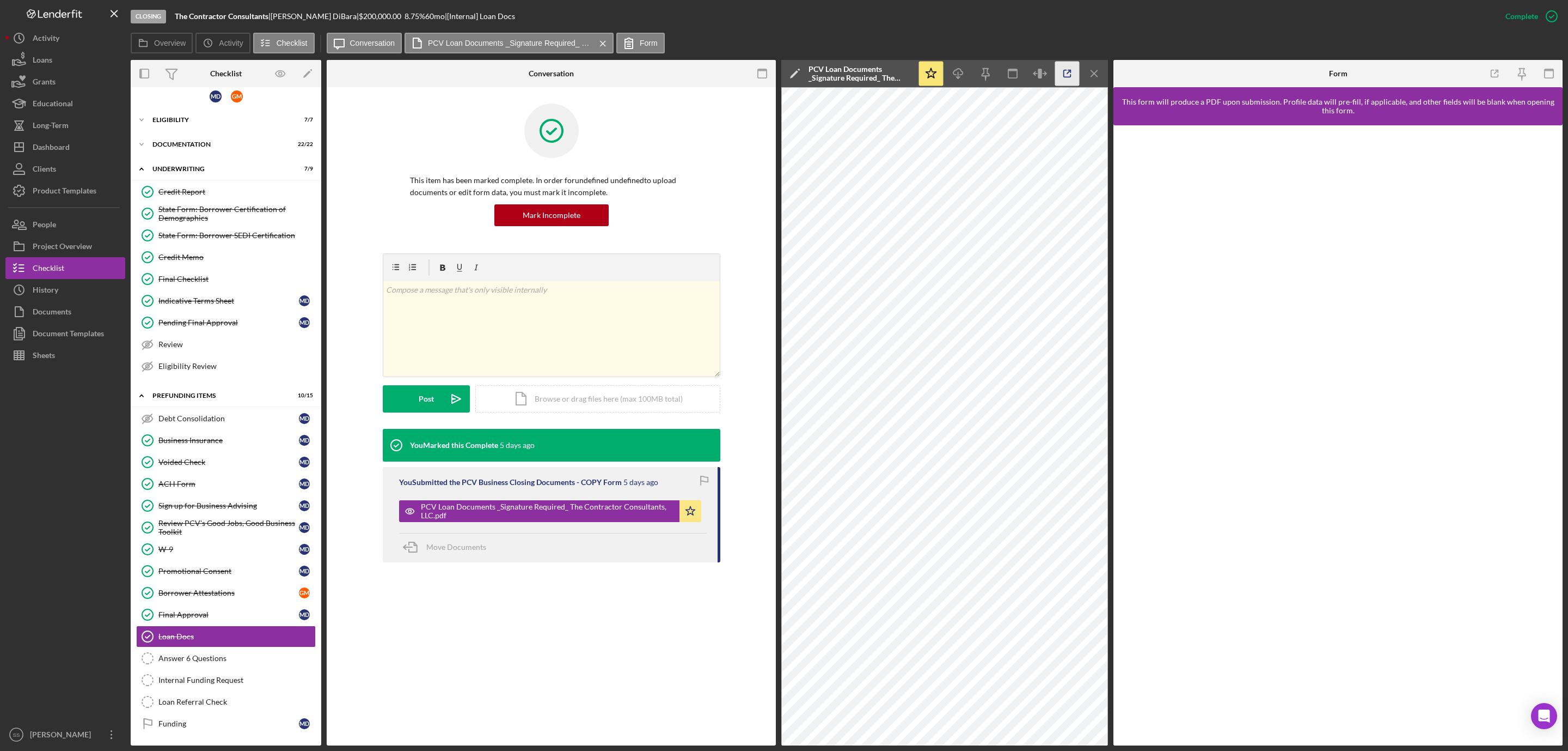
click at [1065, 70] on icon "button" at bounding box center [1068, 74] width 7 height 7
click at [186, 662] on link "Answer 6 Questions Answer 6 Questions" at bounding box center [226, 658] width 180 height 22
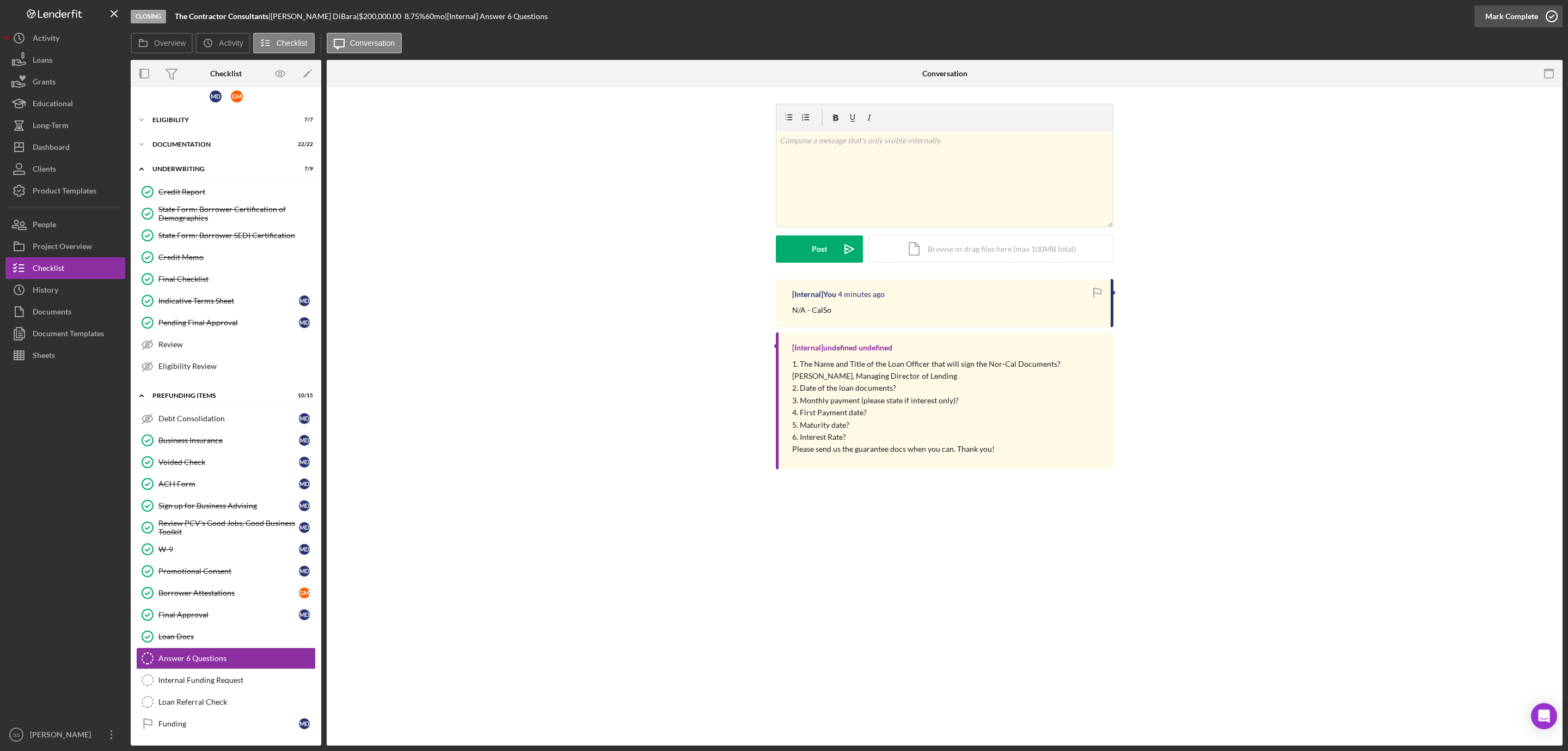
click at [1547, 13] on circle "button" at bounding box center [1552, 16] width 11 height 11
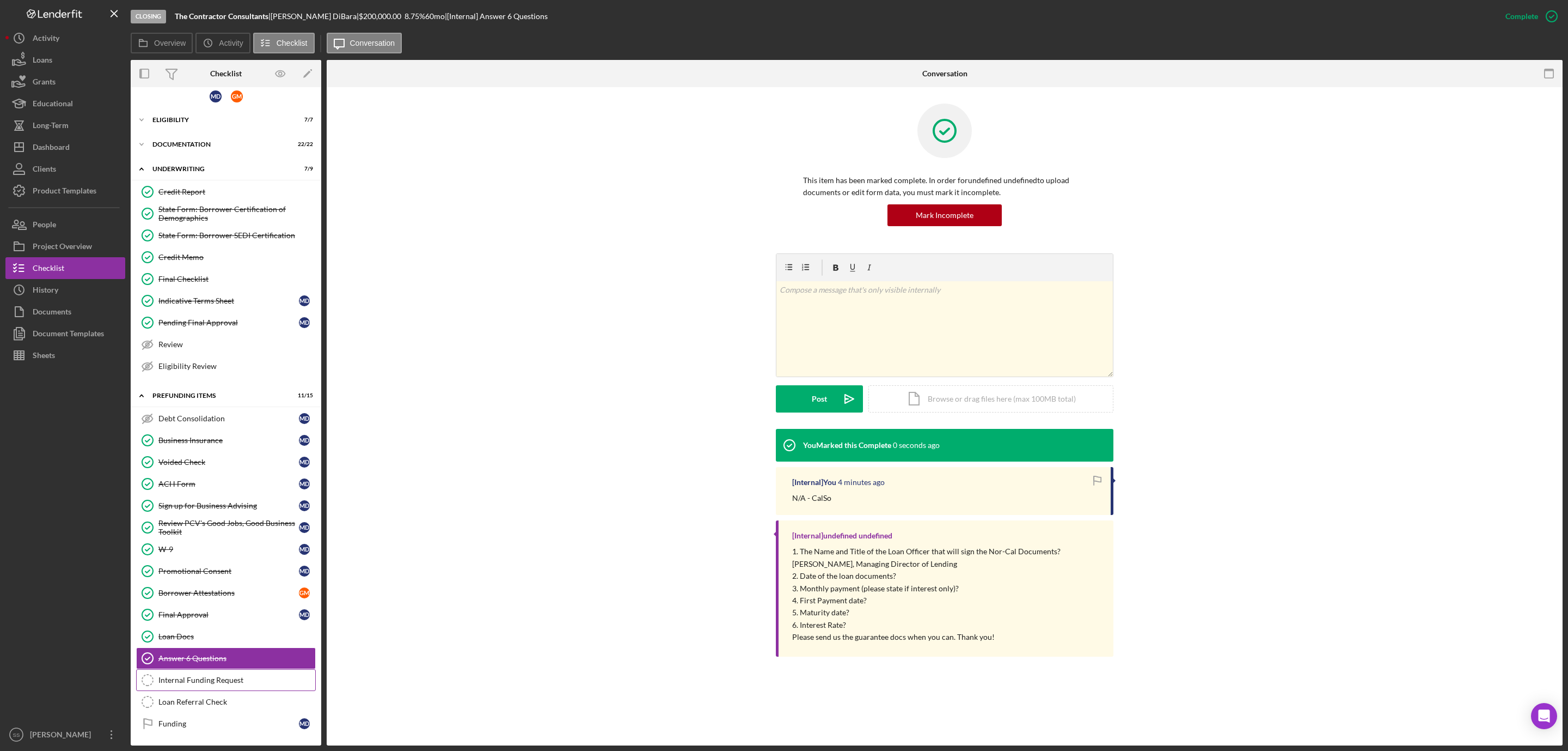
click at [232, 686] on link "Internal Funding Request Internal Funding Request" at bounding box center [226, 680] width 180 height 22
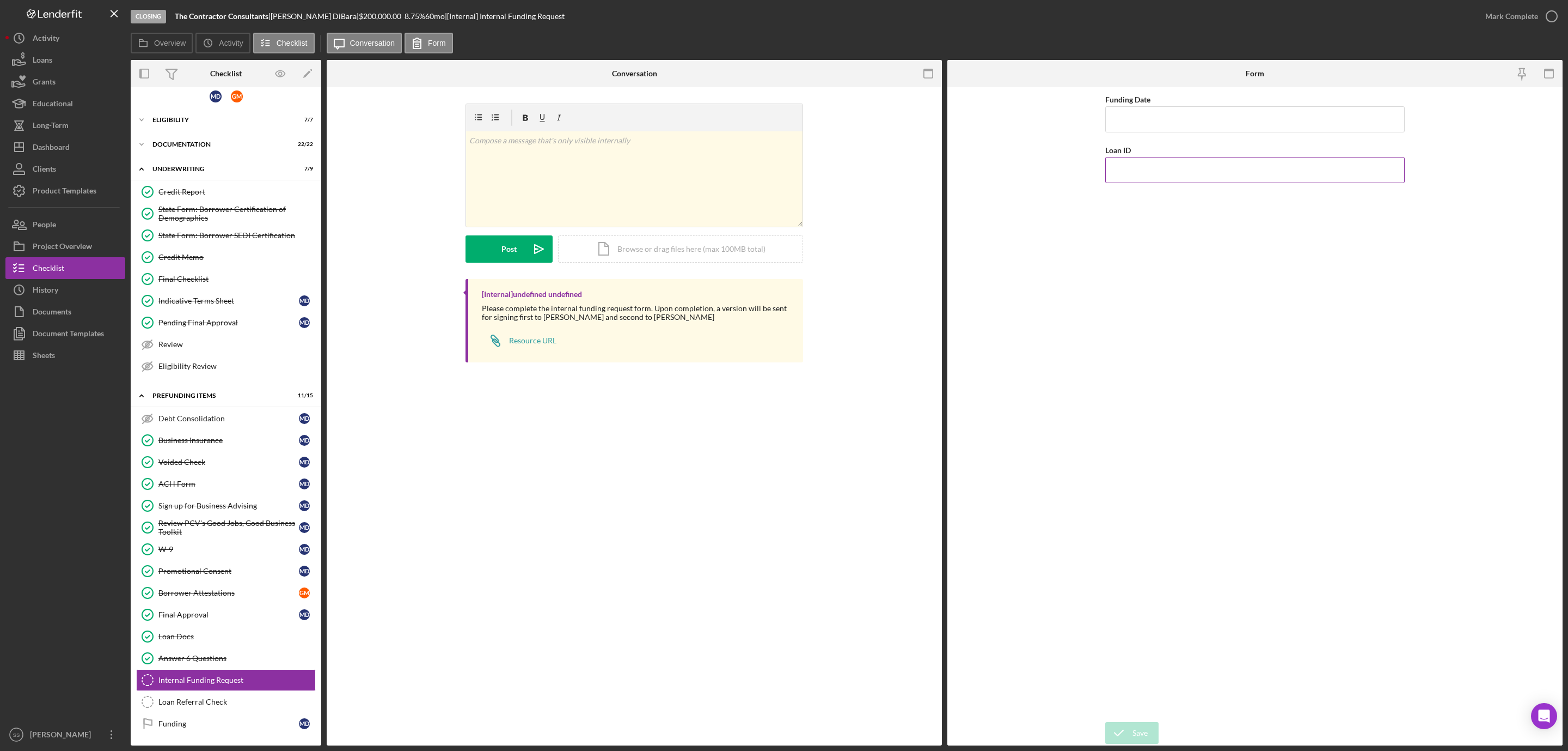
click at [1155, 175] on input "Loan ID" at bounding box center [1255, 170] width 299 height 26
type input "202597"
click at [1152, 127] on input "Funding Date" at bounding box center [1255, 119] width 299 height 26
type input "09/02/2025"
click at [1135, 730] on div "Save" at bounding box center [1139, 733] width 15 height 22
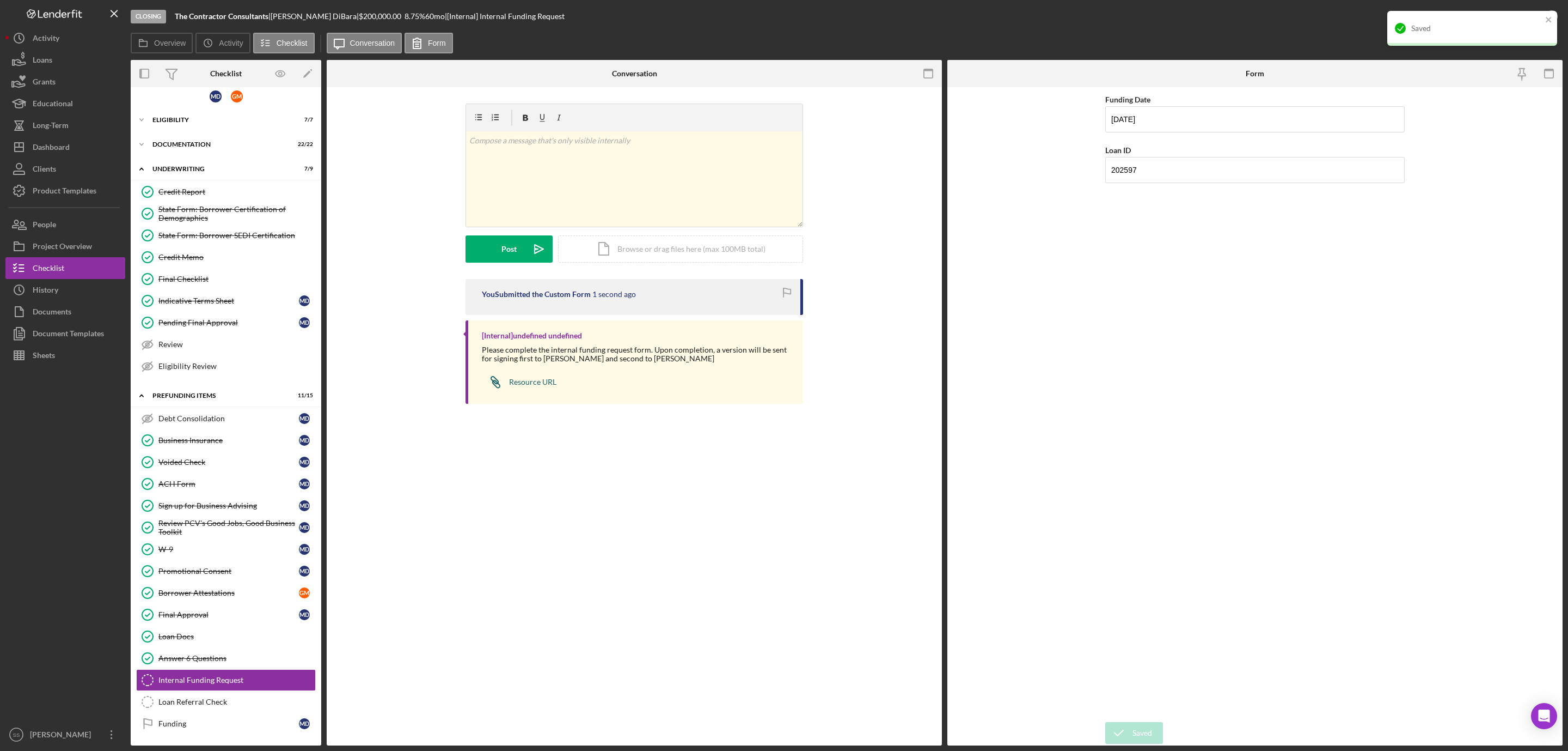
click at [538, 384] on div "Resource URL" at bounding box center [533, 382] width 47 height 9
click at [51, 150] on div "Dashboard" at bounding box center [51, 149] width 37 height 24
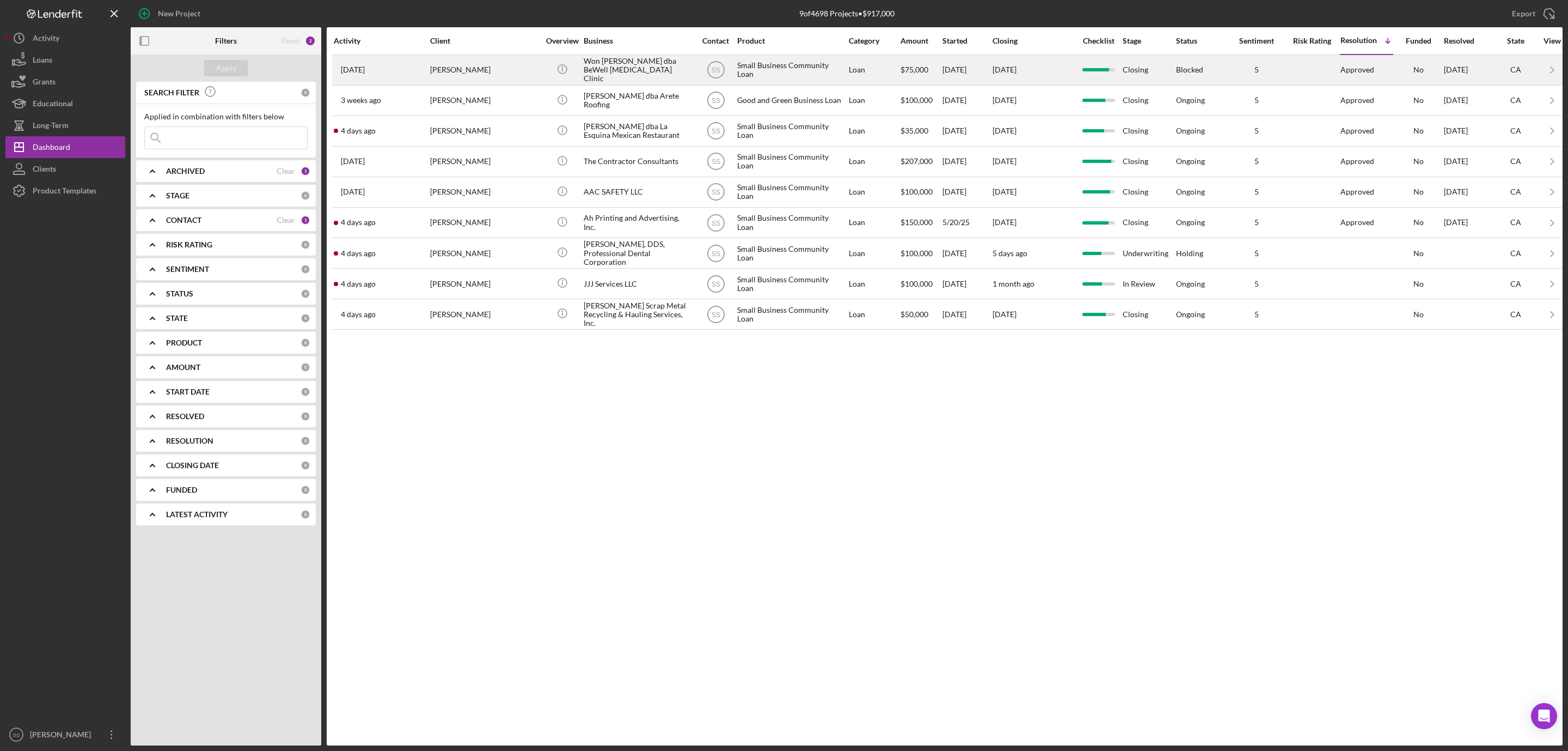
click at [603, 71] on div "Won S. Yoo dba BeWell Chiropractic Clinic" at bounding box center [638, 69] width 109 height 29
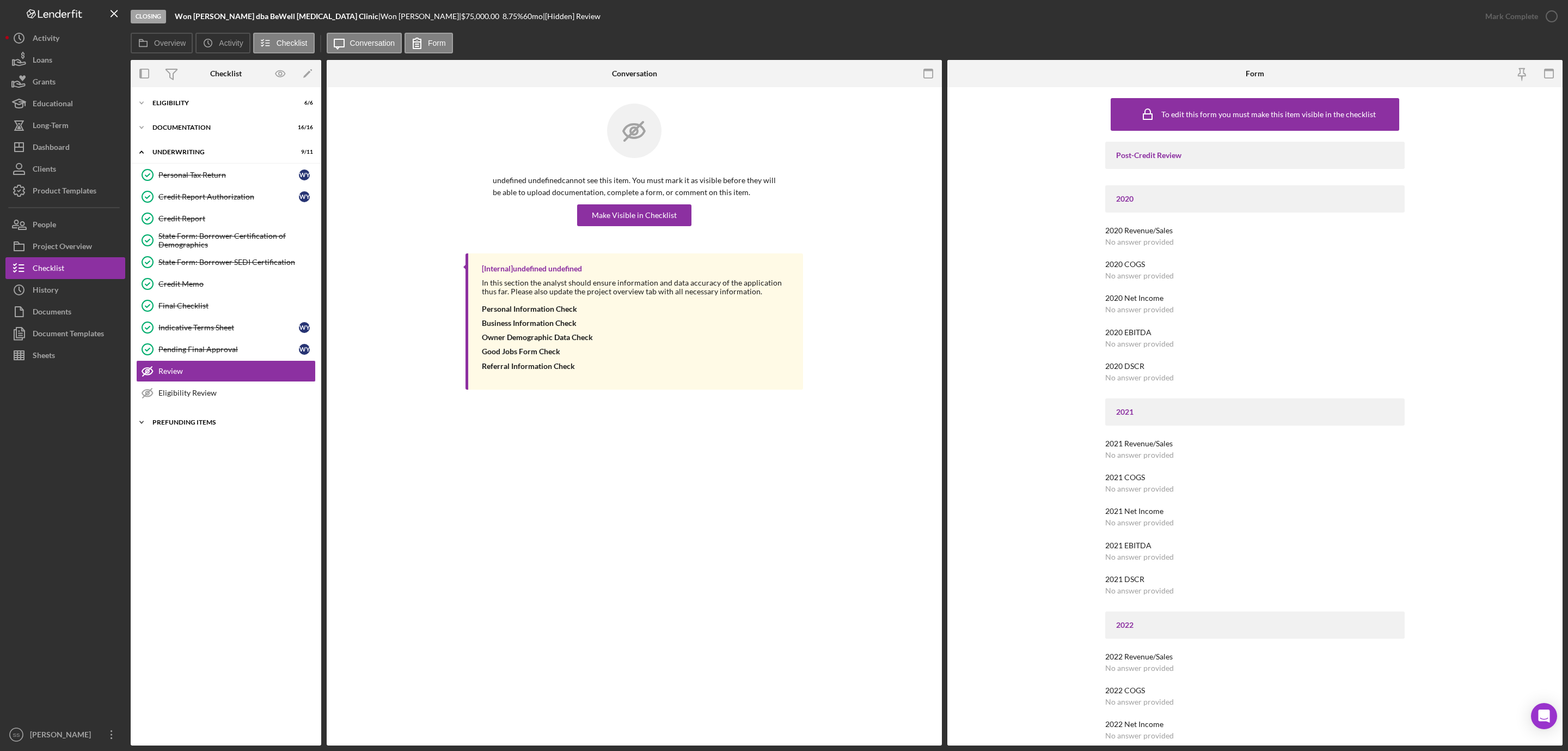
click at [191, 426] on div "Prefunding Items" at bounding box center [229, 422] width 155 height 7
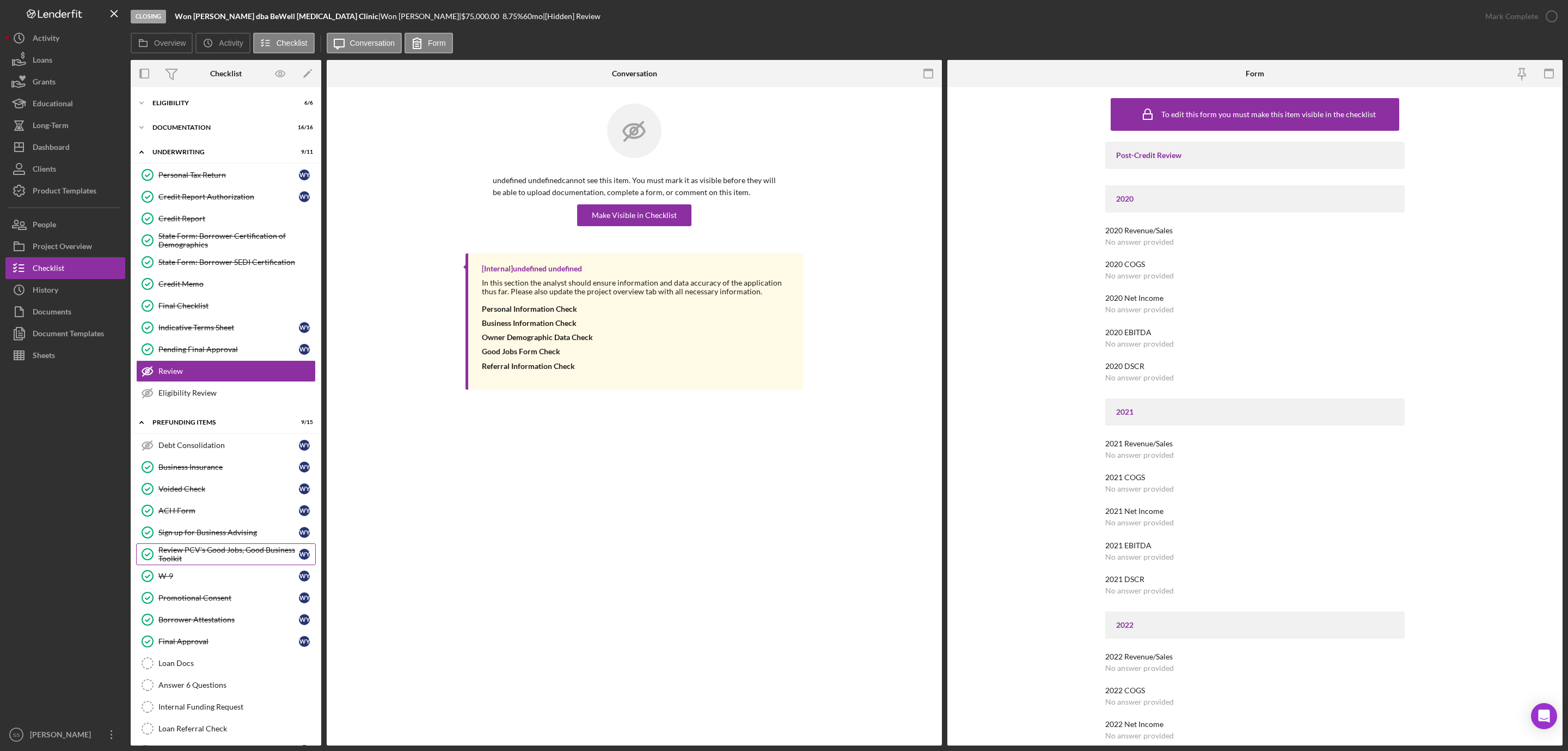
scroll to position [41, 0]
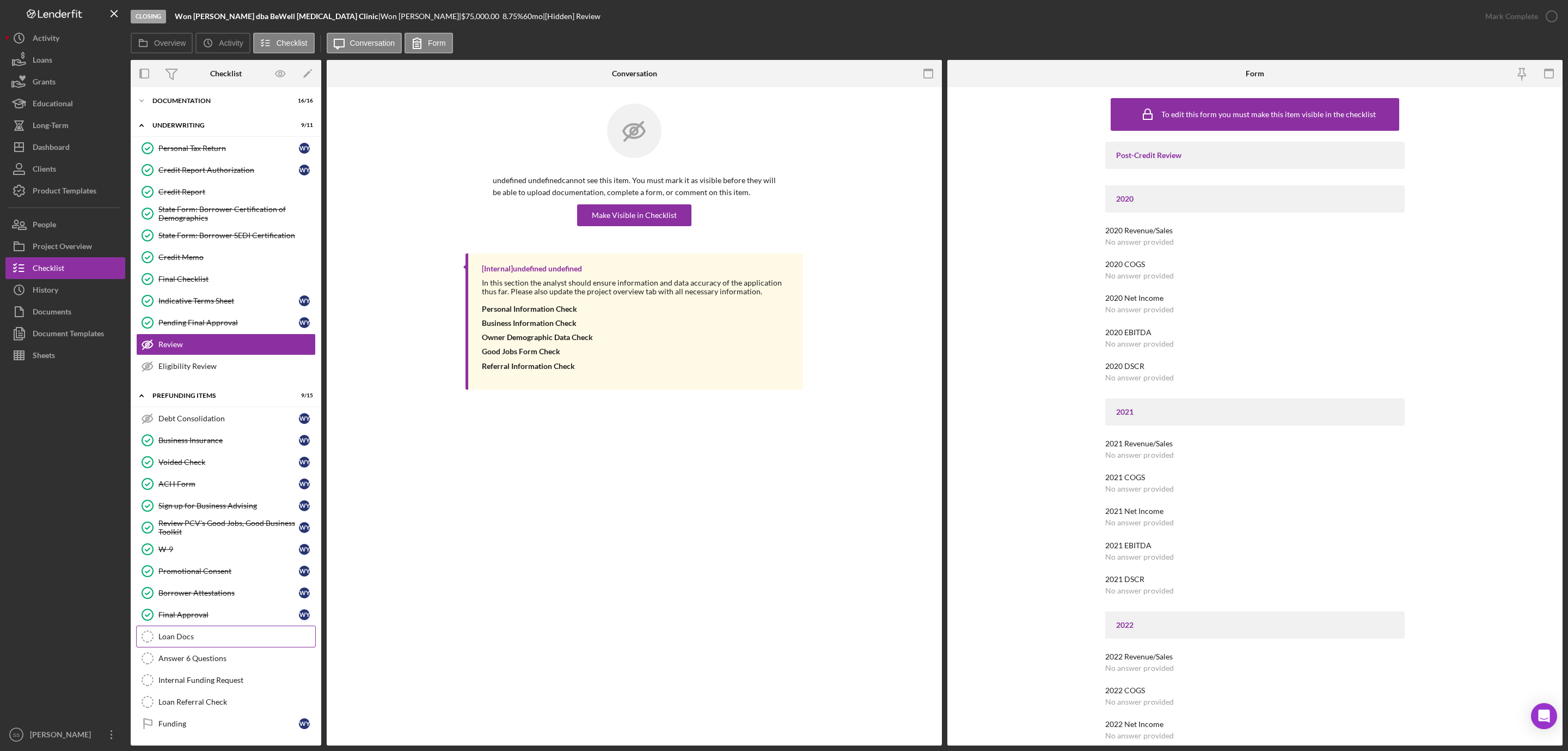
click at [190, 640] on link "Loan Docs Loan Docs" at bounding box center [226, 636] width 180 height 22
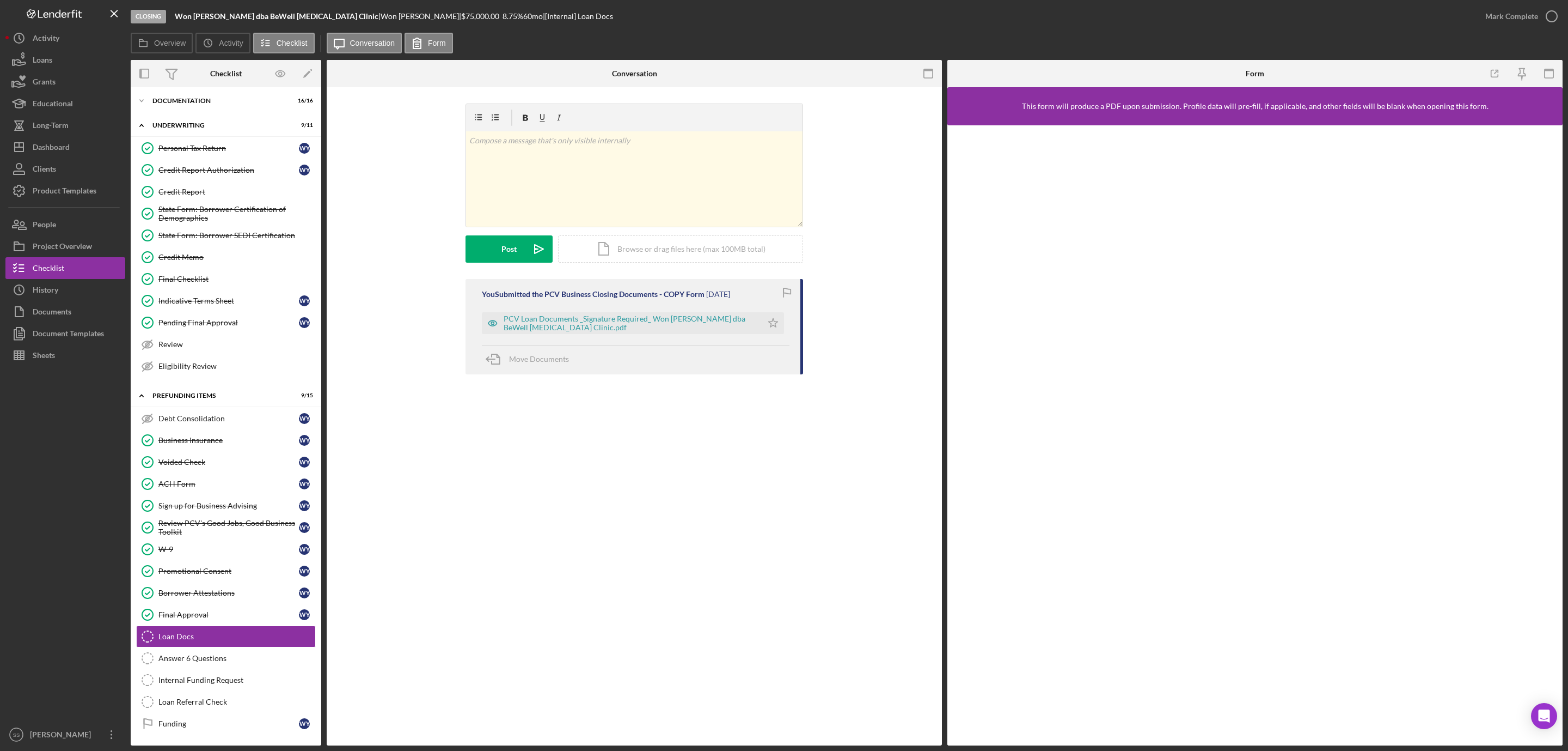
scroll to position [41, 0]
click at [1550, 12] on icon "button" at bounding box center [1552, 16] width 27 height 27
click at [642, 320] on div "PCV Loan Documents _Signature Required_ Won S. Yoo dba BeWell Chiropractic Clin…" at bounding box center [630, 323] width 253 height 18
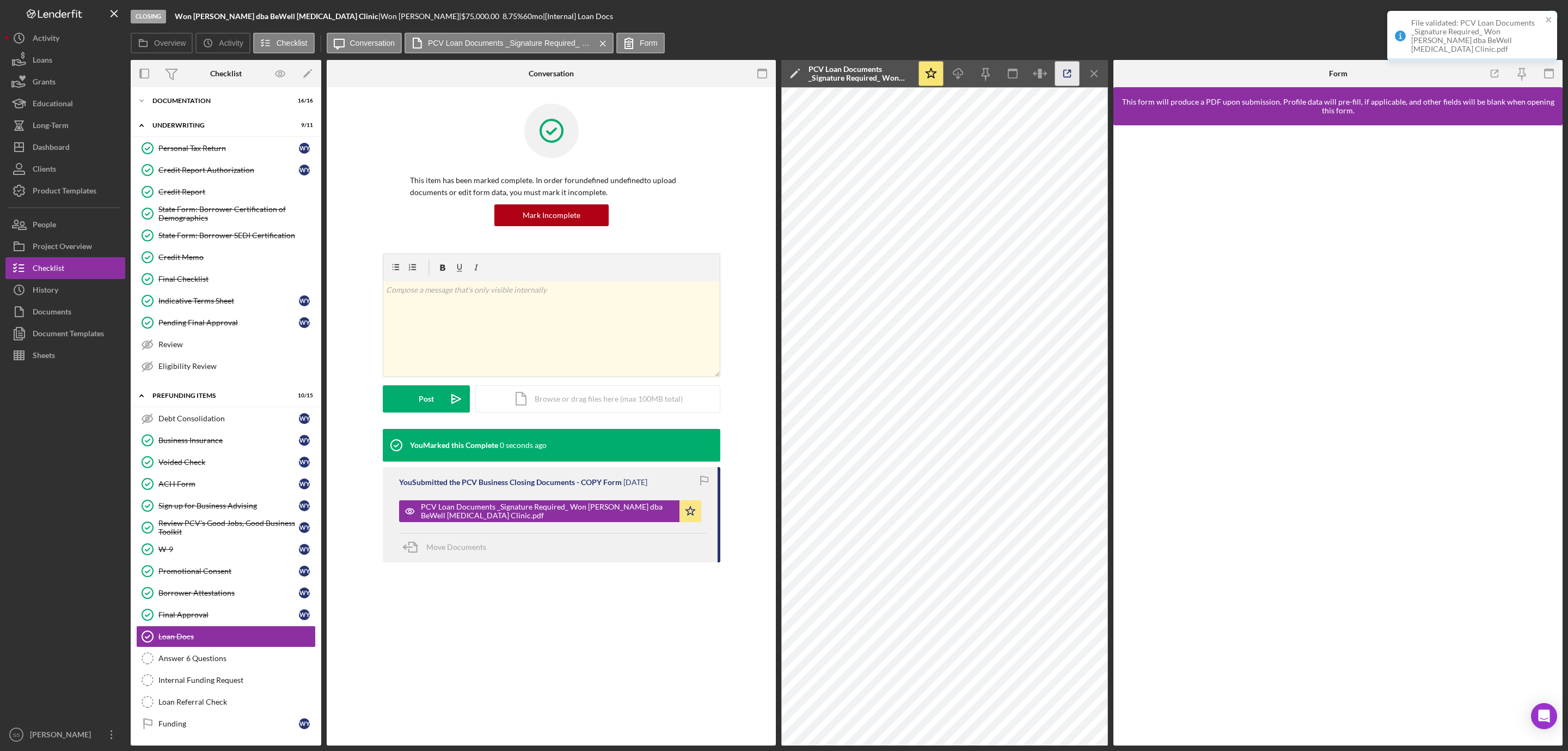
click at [1066, 68] on icon "button" at bounding box center [1067, 74] width 24 height 24
click at [198, 481] on div "ACH Form" at bounding box center [228, 484] width 141 height 9
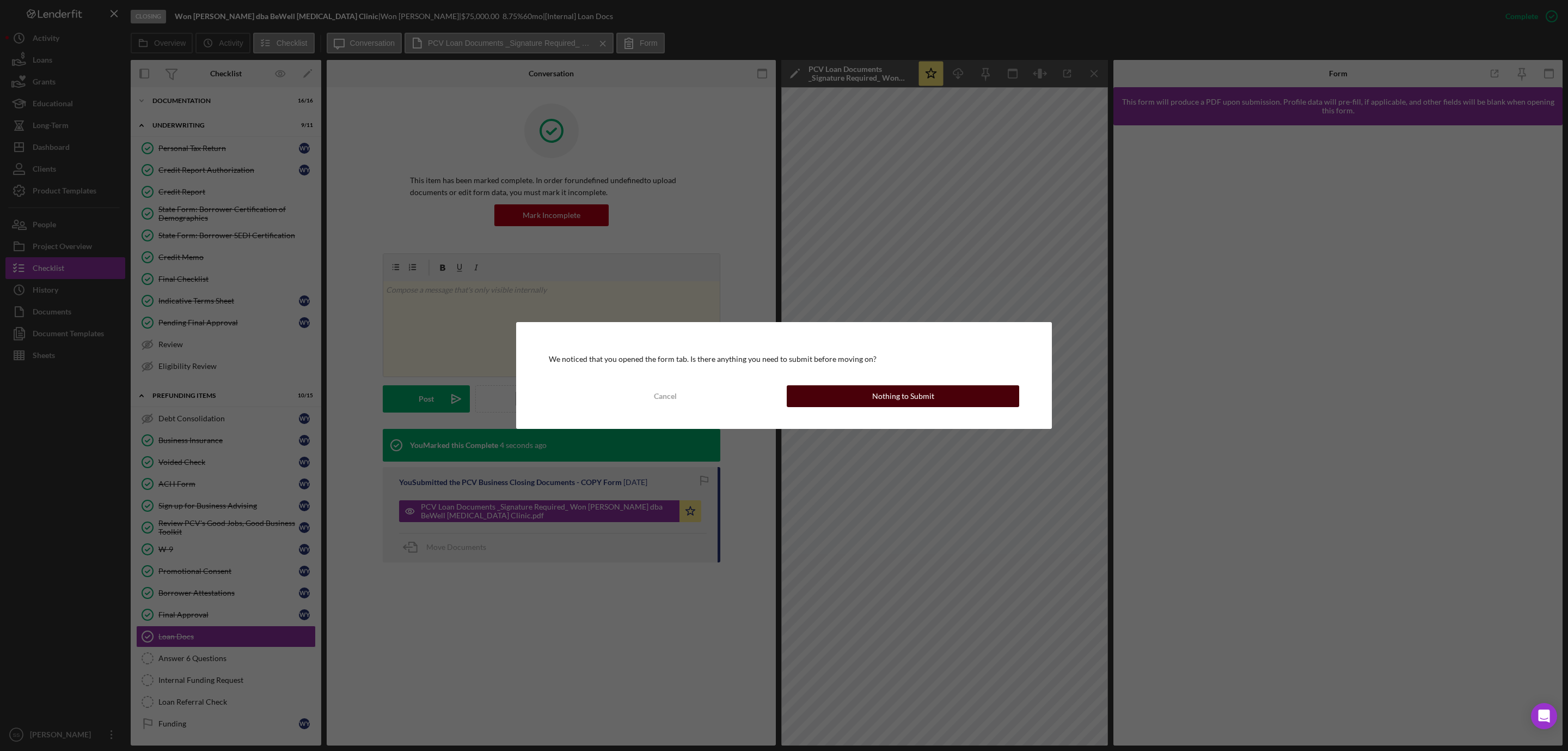
click at [851, 398] on button "Nothing to Submit" at bounding box center [903, 396] width 233 height 22
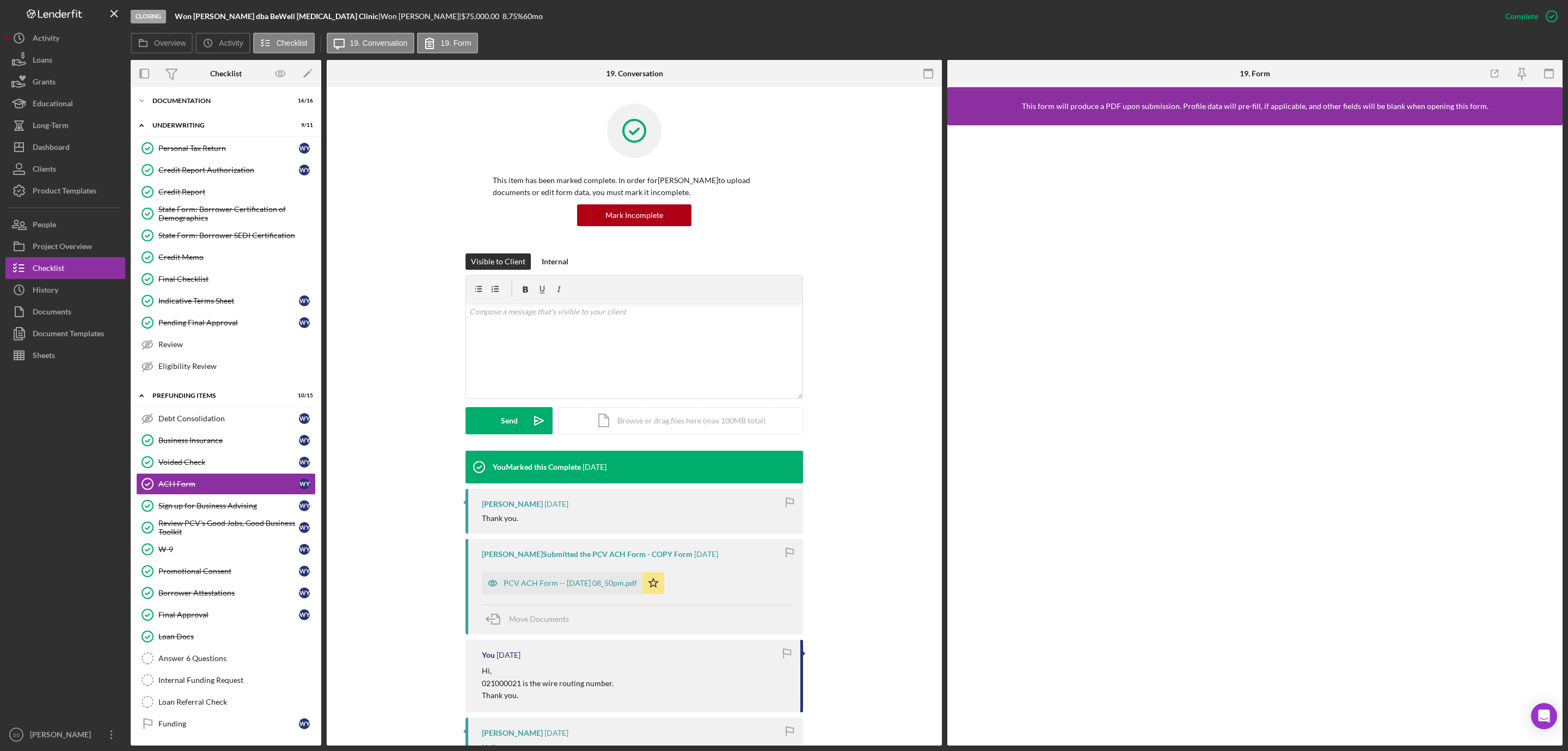
scroll to position [41, 0]
click at [621, 579] on div "PCV ACH Form -- [DATE] 08_50pm.pdf" at bounding box center [562, 583] width 161 height 22
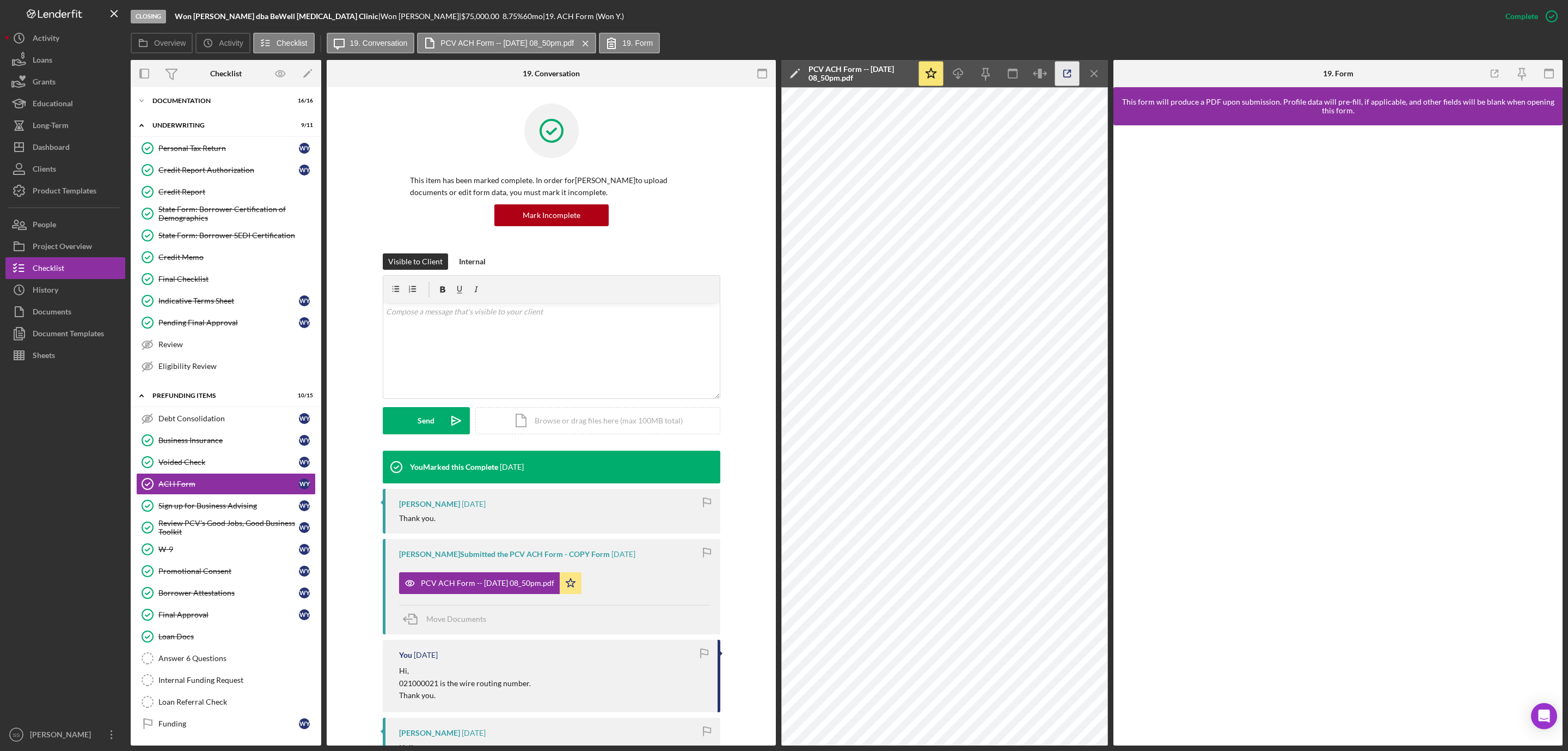
click at [1072, 67] on icon "button" at bounding box center [1067, 74] width 24 height 24
click at [177, 655] on div "Answer 6 Questions" at bounding box center [237, 658] width 157 height 9
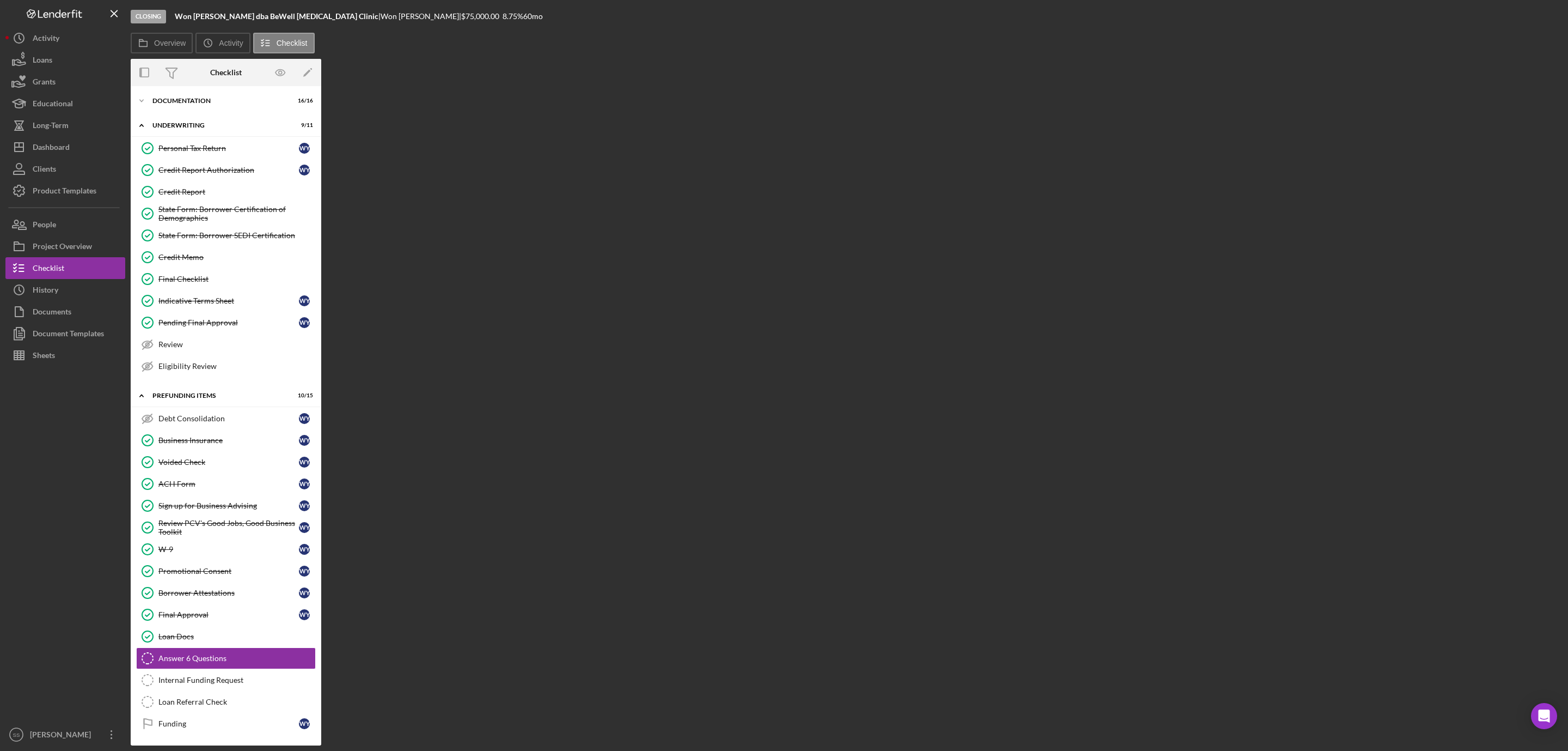
scroll to position [41, 0]
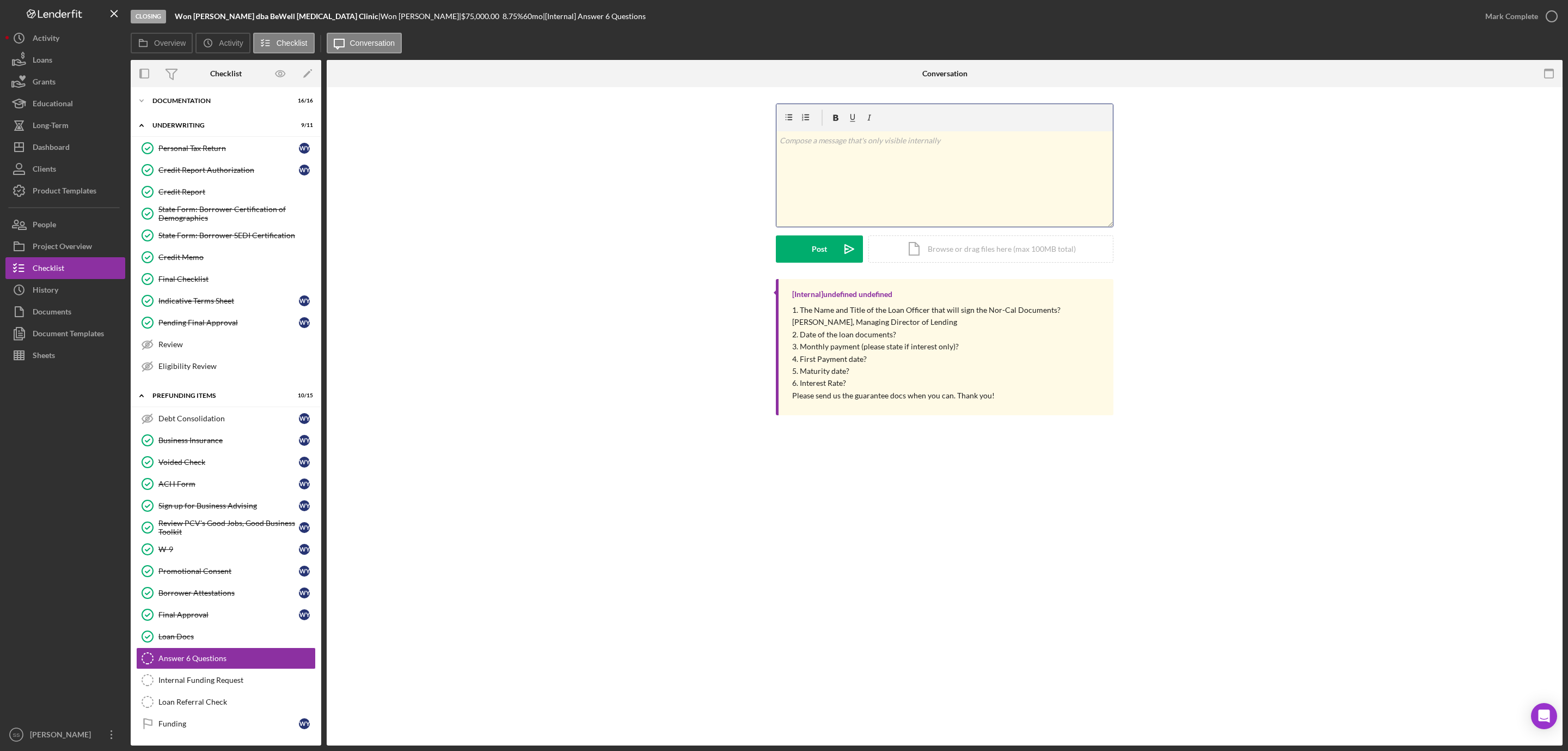
click at [863, 178] on div "v Color teal Color pink Remove color Add row above Add row below Add column bef…" at bounding box center [944, 179] width 337 height 96
click at [814, 249] on div "Post" at bounding box center [819, 249] width 15 height 27
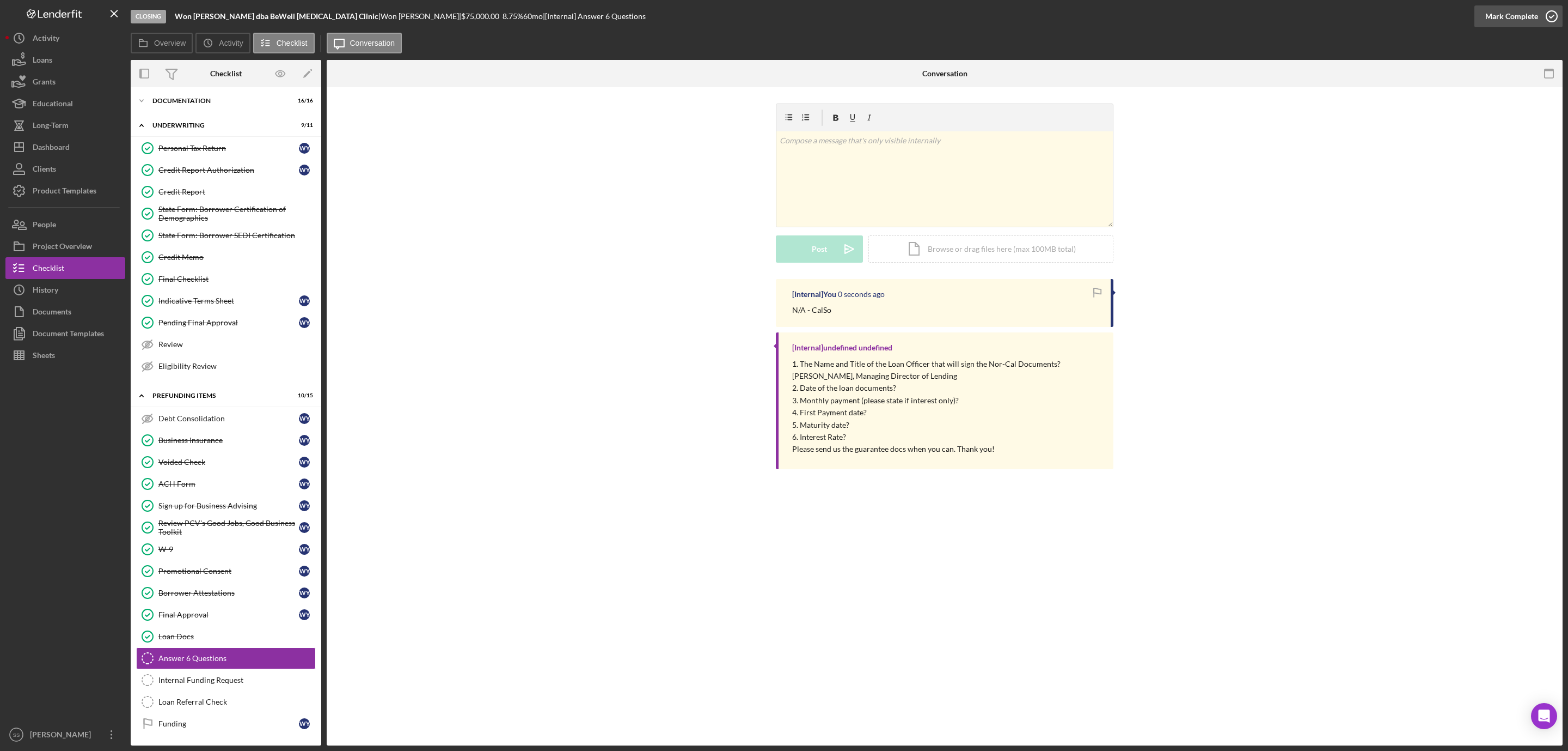
click at [1547, 13] on icon "button" at bounding box center [1552, 16] width 27 height 27
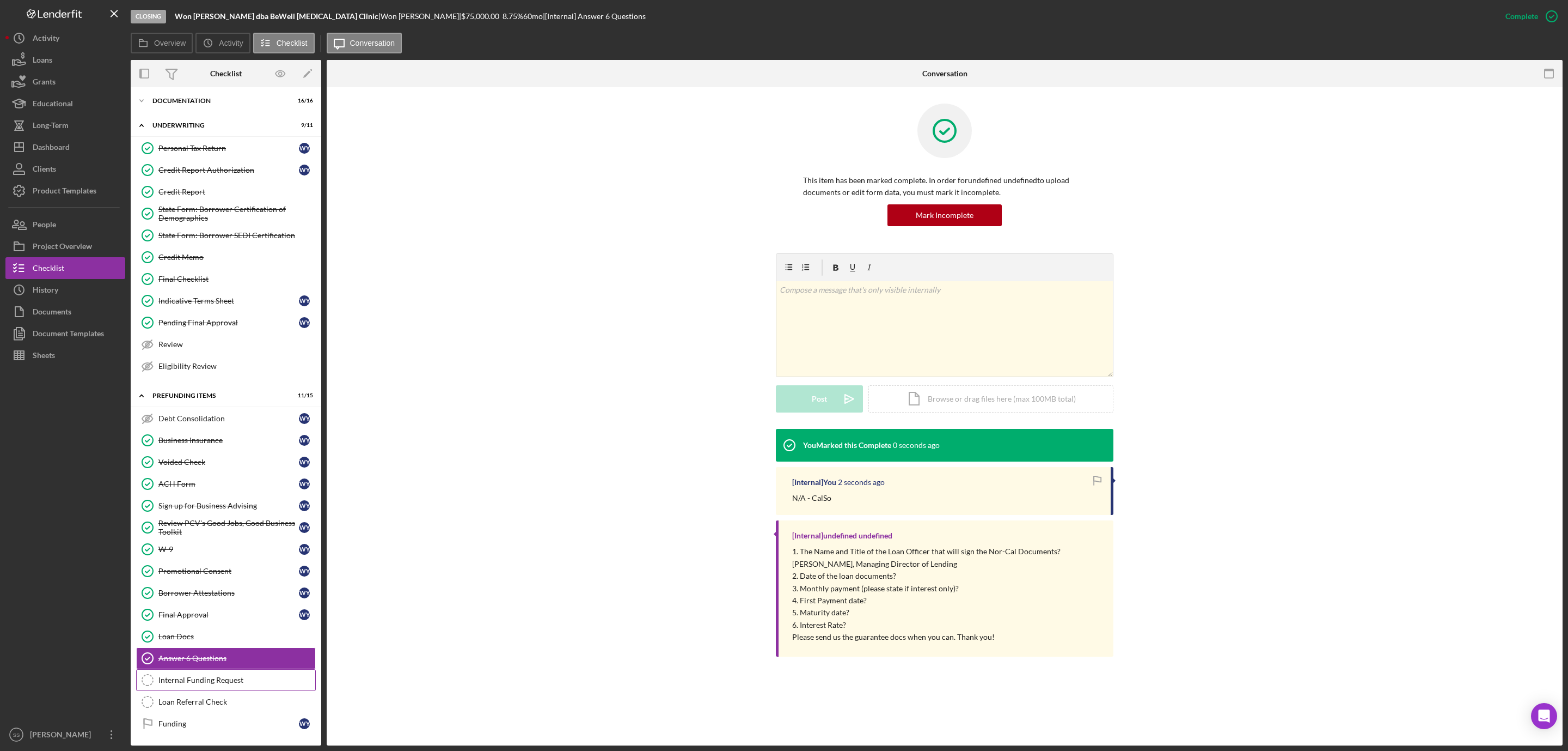
click at [216, 675] on div "Internal Funding Request" at bounding box center [237, 680] width 157 height 9
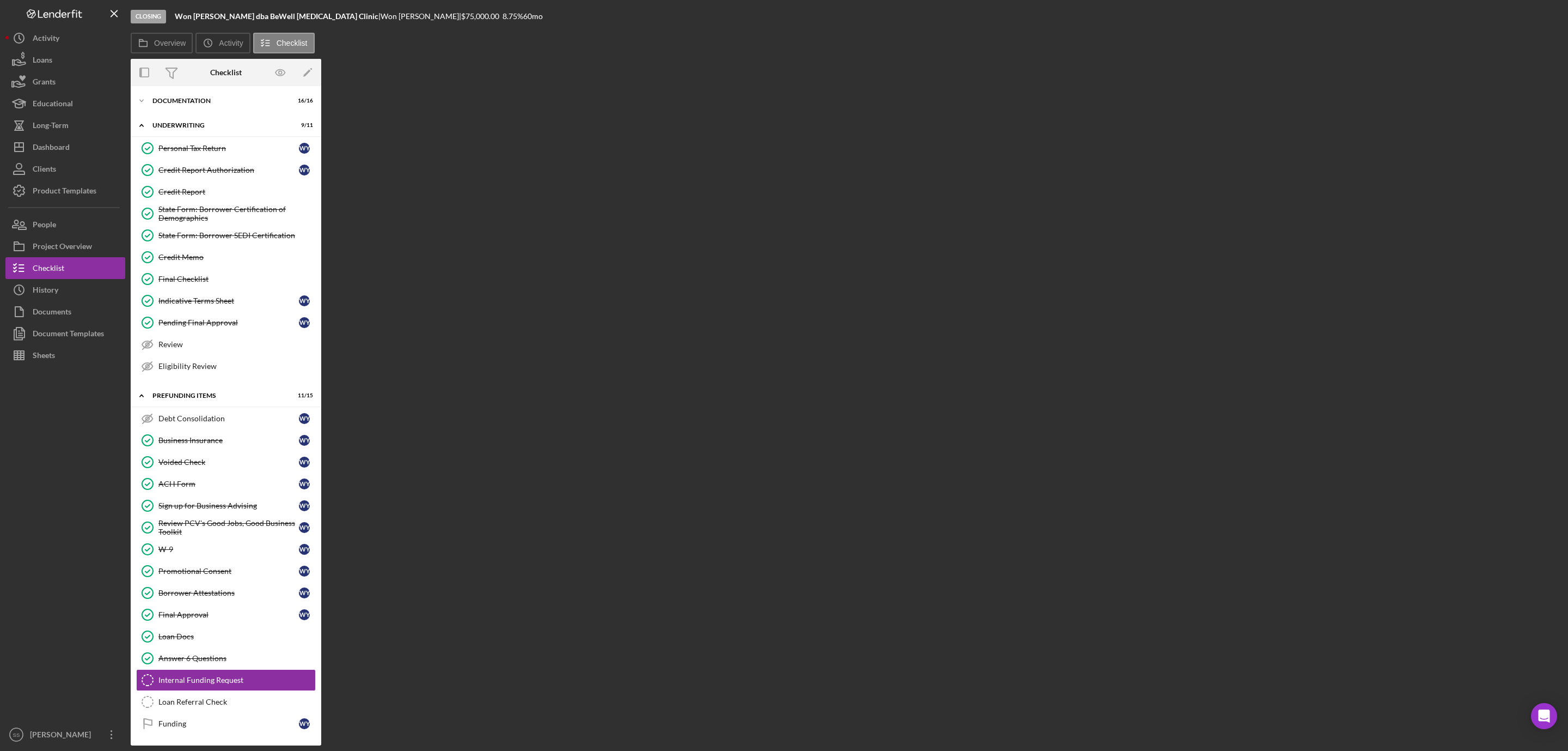
scroll to position [41, 0]
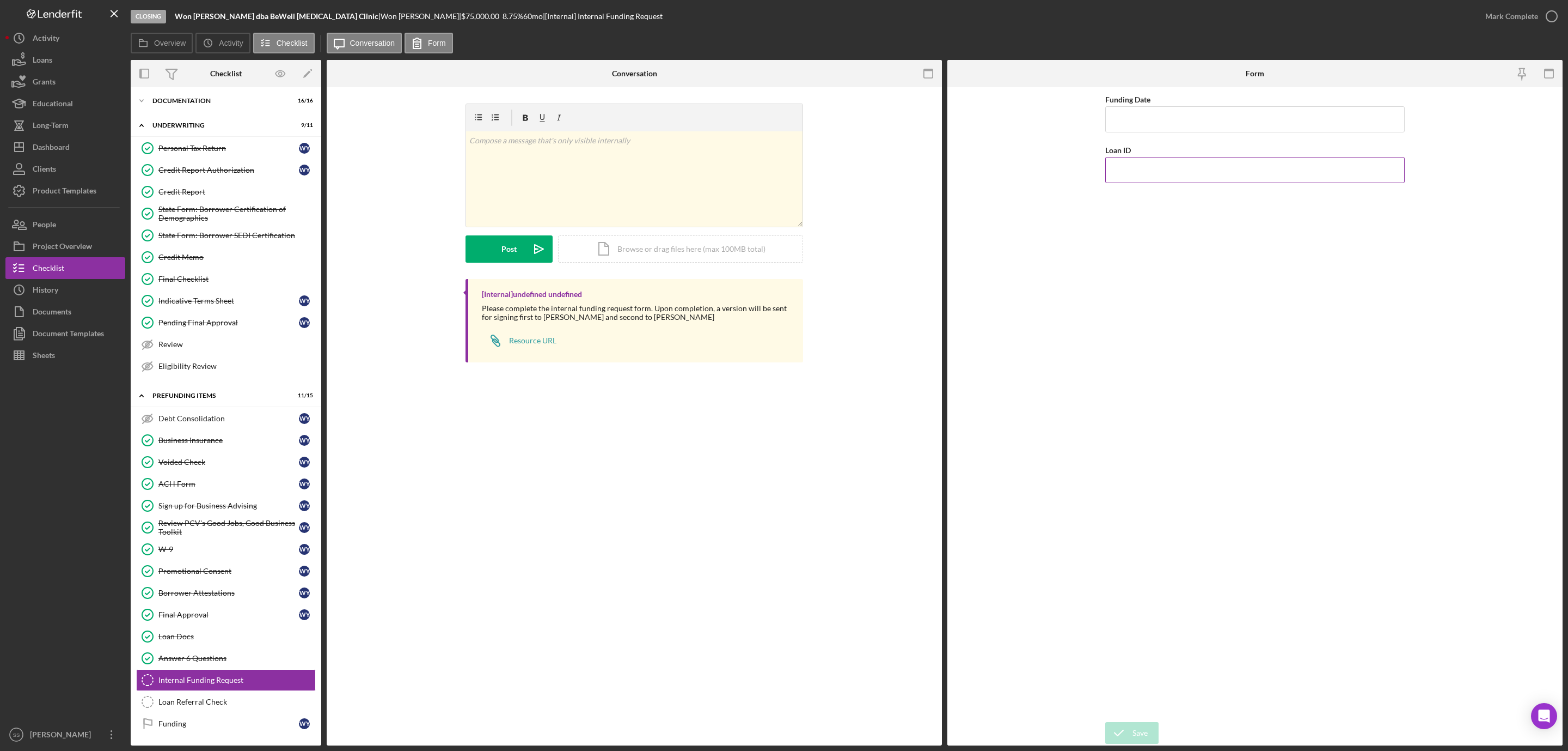
click at [1127, 170] on input "Loan ID" at bounding box center [1255, 170] width 299 height 26
type input "202598"
click at [1126, 130] on input "Funding Date" at bounding box center [1255, 119] width 299 height 26
type input "09/02/2025"
click at [1134, 730] on div "Save" at bounding box center [1139, 733] width 15 height 22
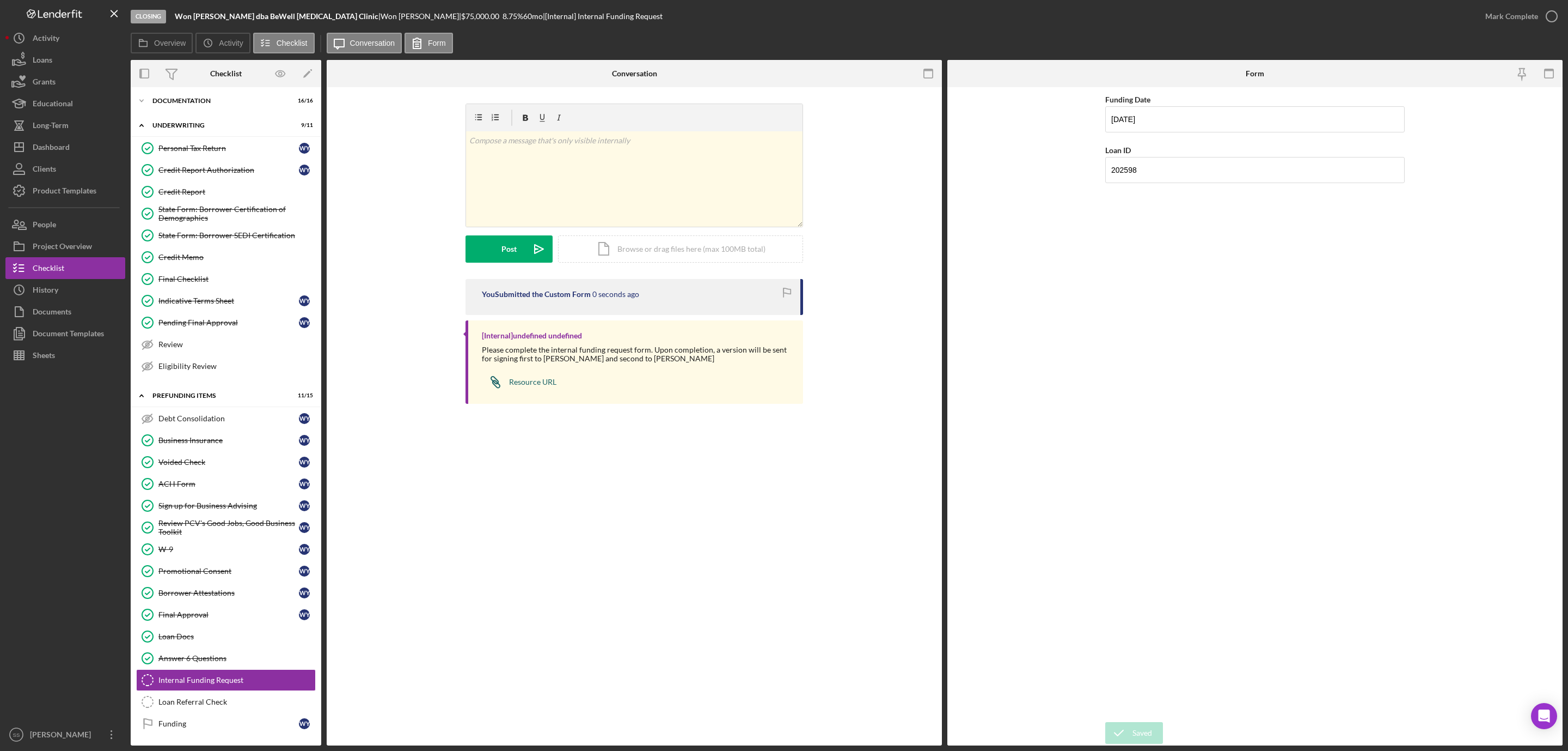
click at [531, 378] on div "Resource URL" at bounding box center [533, 382] width 47 height 9
click at [72, 314] on button "Documents" at bounding box center [65, 312] width 120 height 22
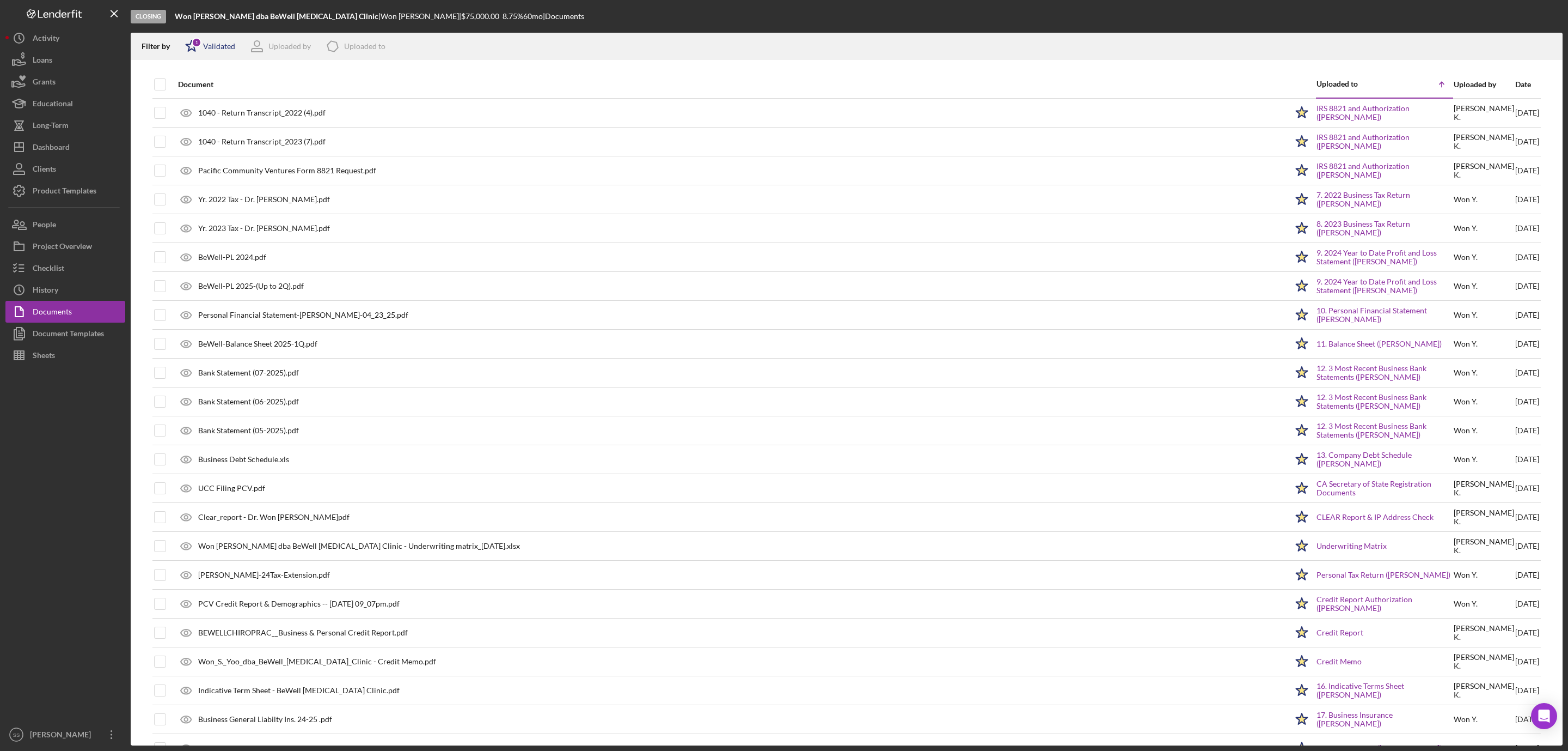
click at [208, 44] on div "Validated" at bounding box center [219, 46] width 32 height 9
click at [185, 107] on input "checkbox" at bounding box center [191, 104] width 11 height 11
checkbox input "true"
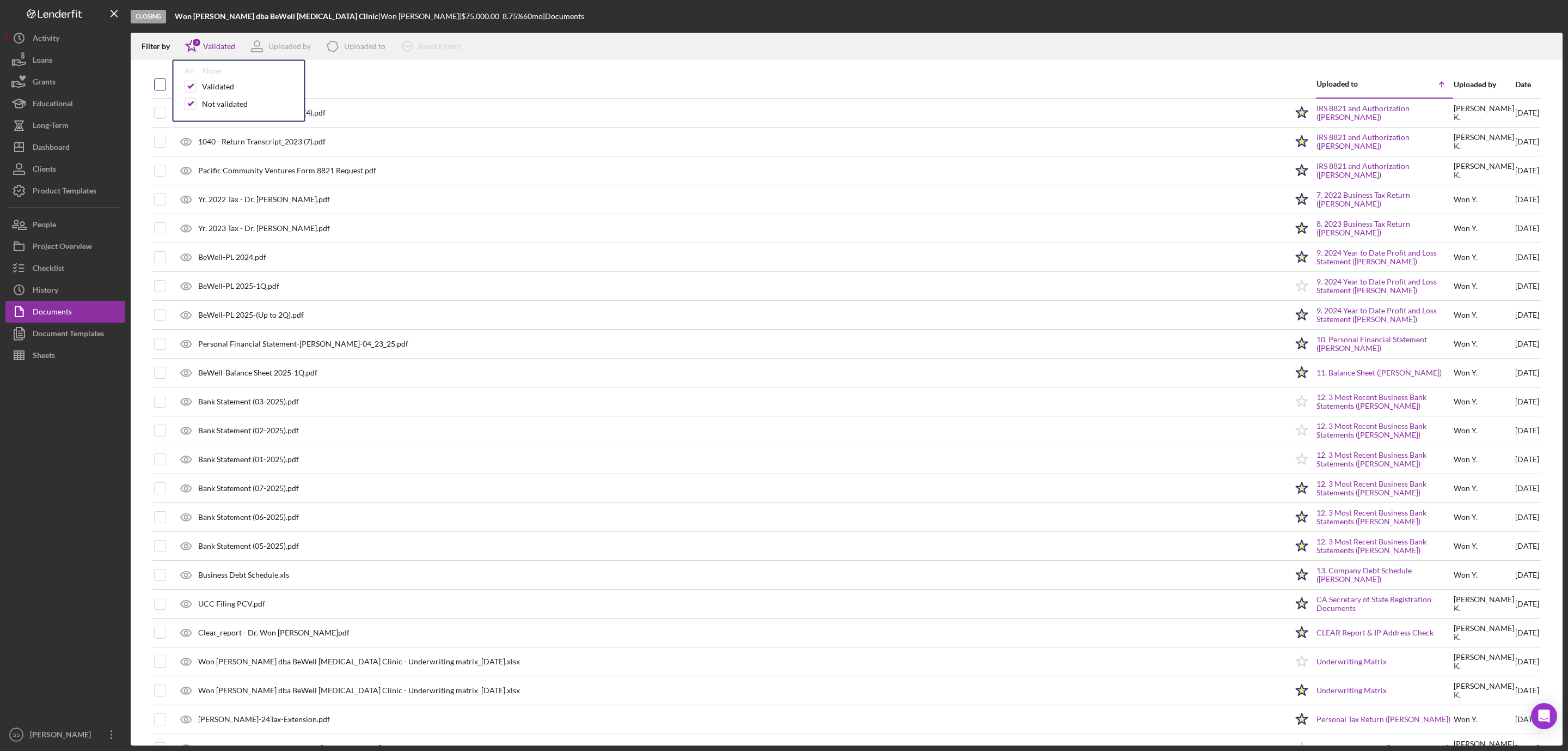
click at [159, 84] on input "checkbox" at bounding box center [160, 85] width 11 height 11
checkbox input "true"
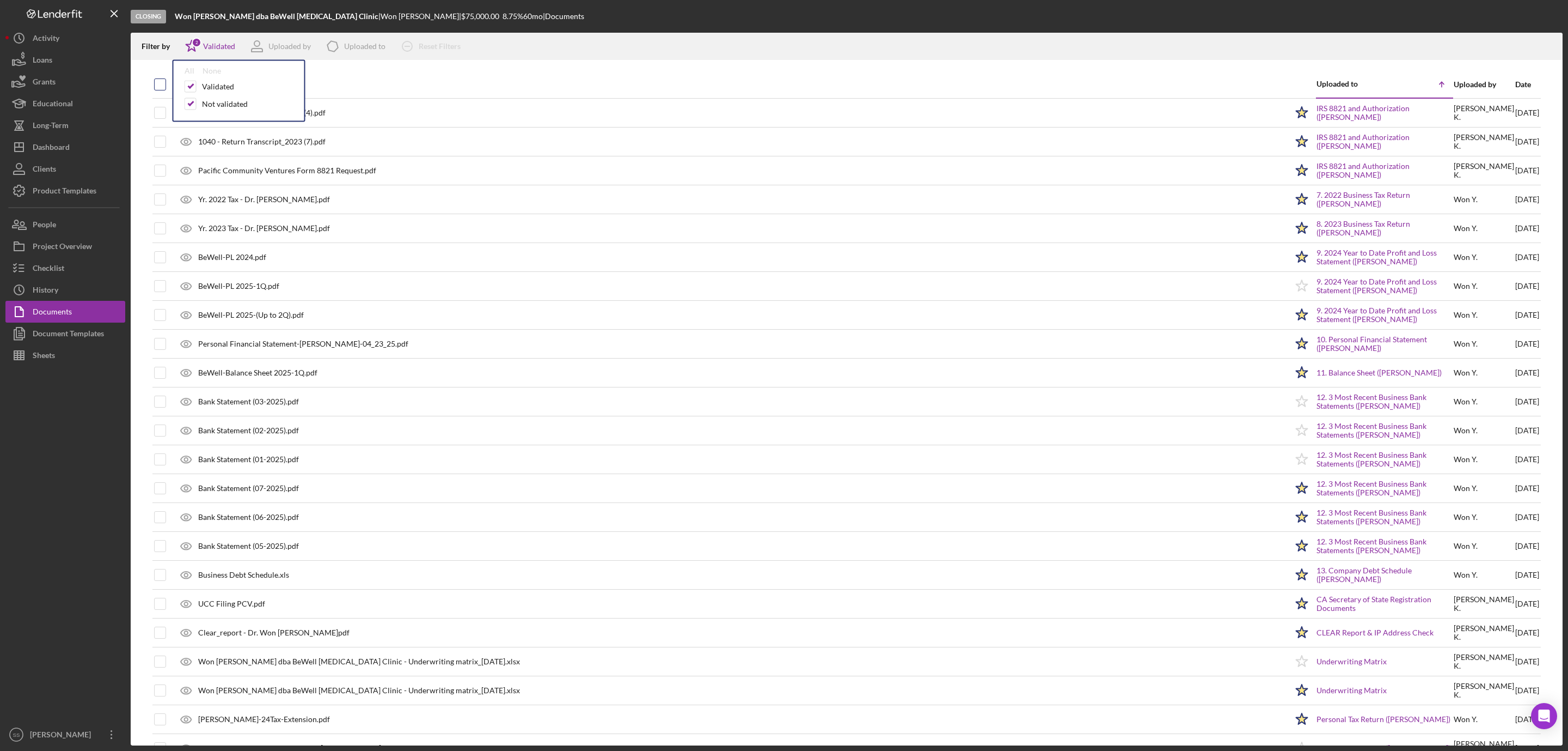
checkbox input "true"
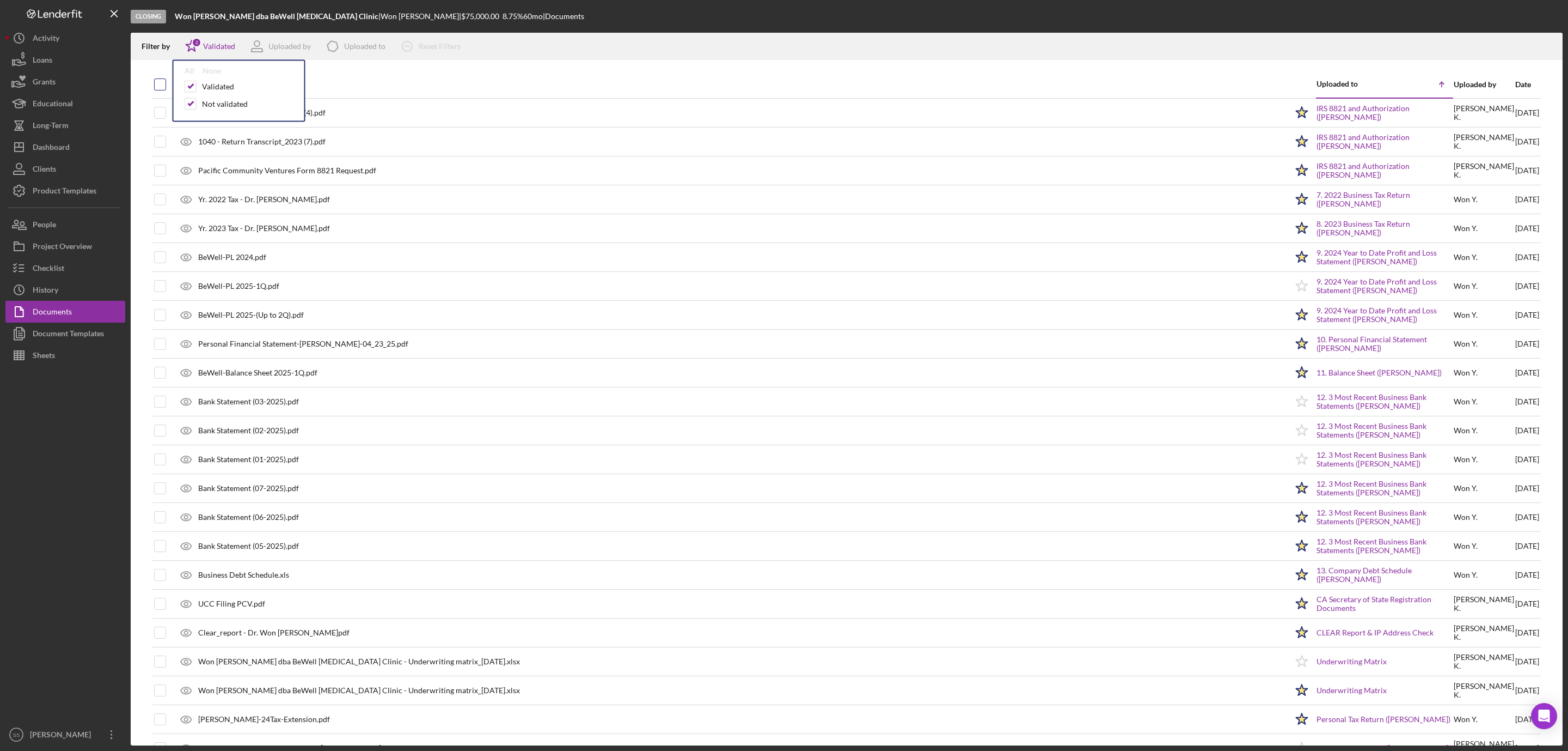
checkbox input "true"
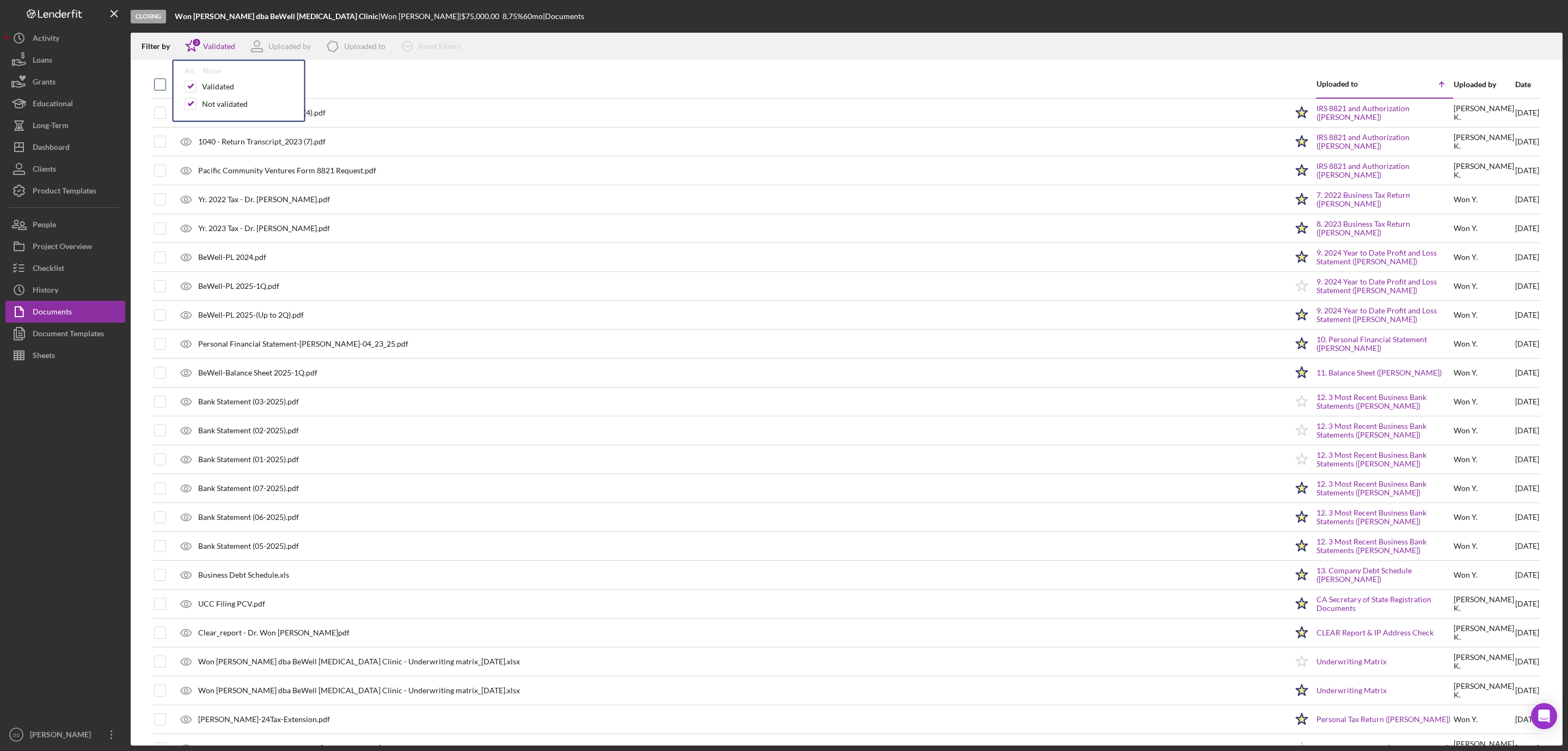
checkbox input "true"
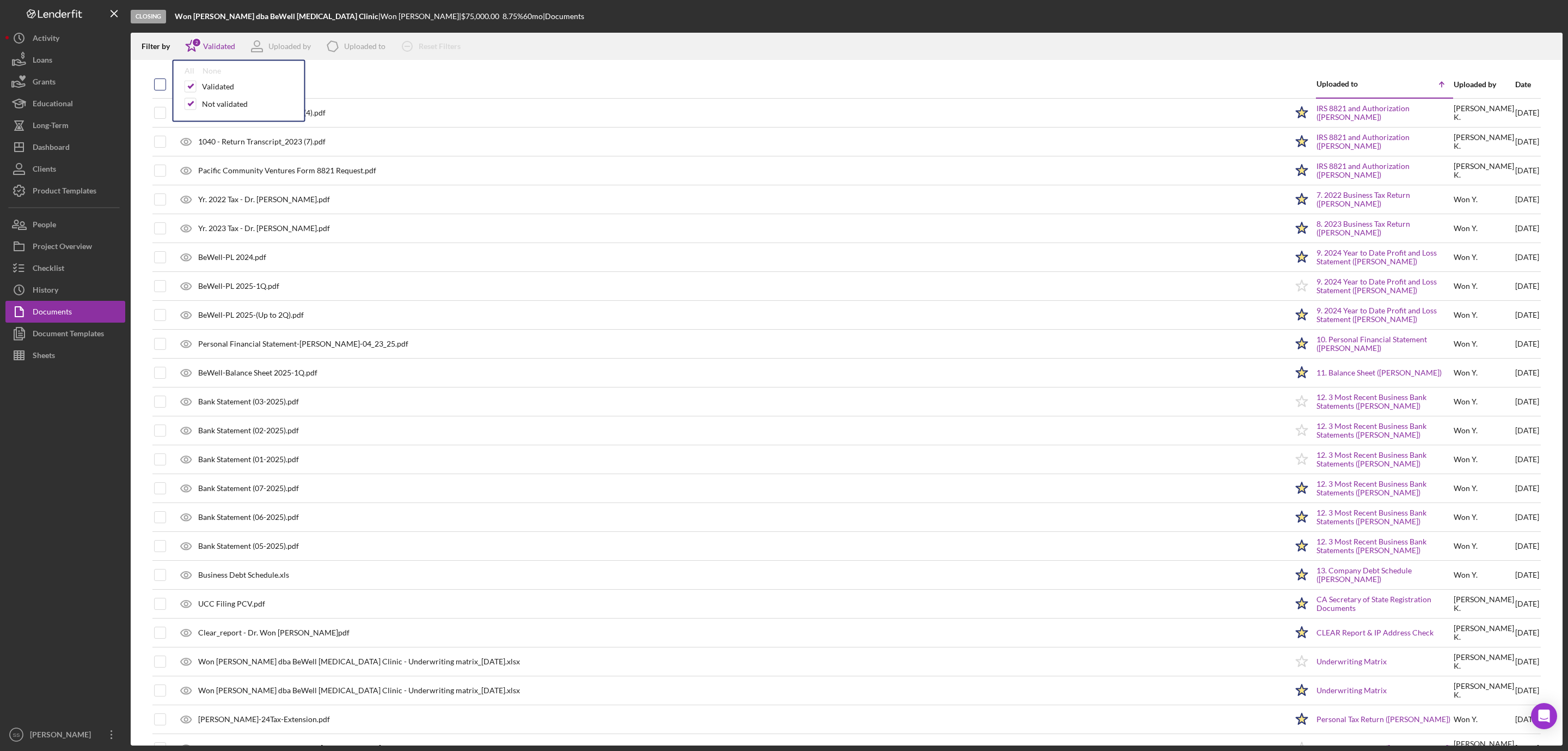
checkbox input "true"
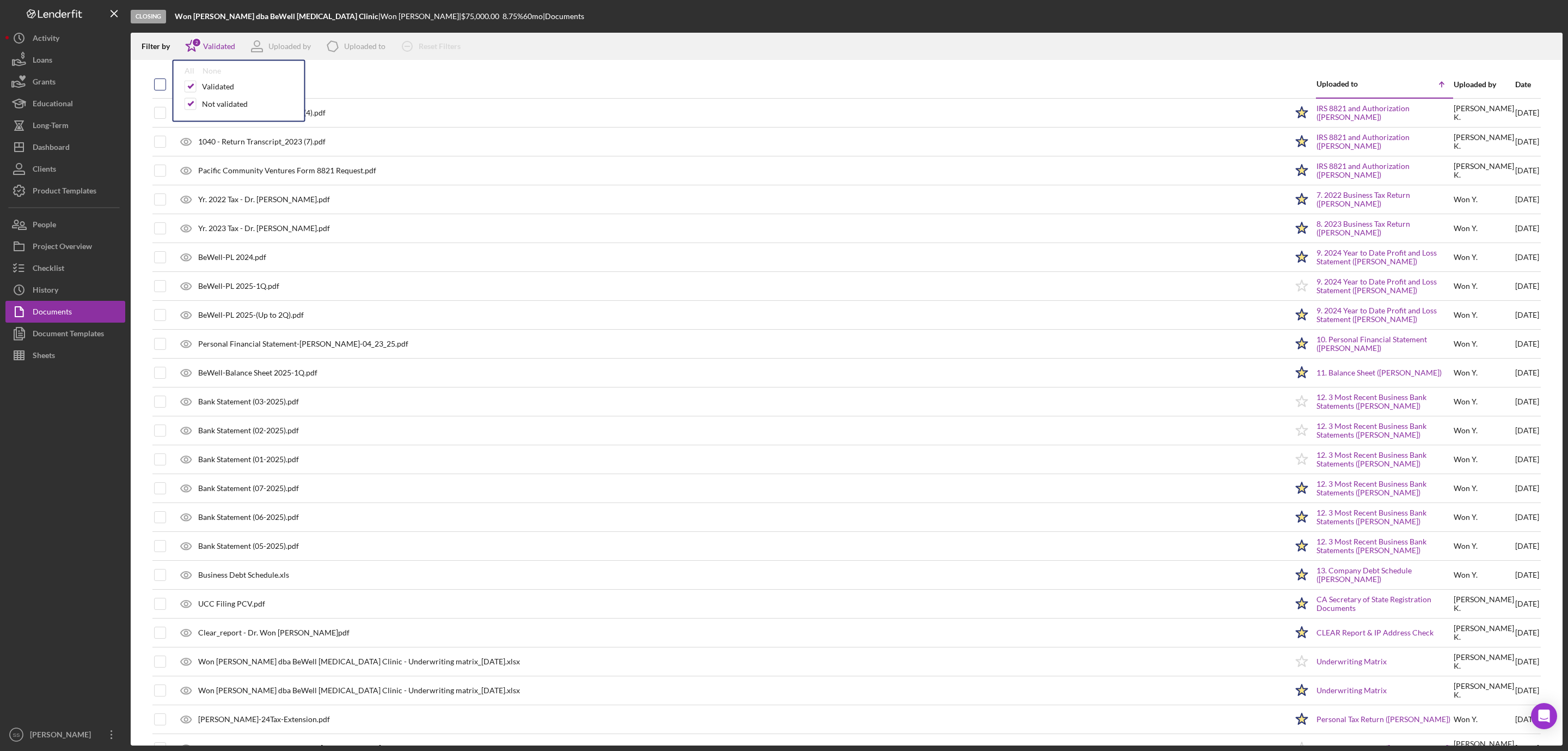
checkbox input "true"
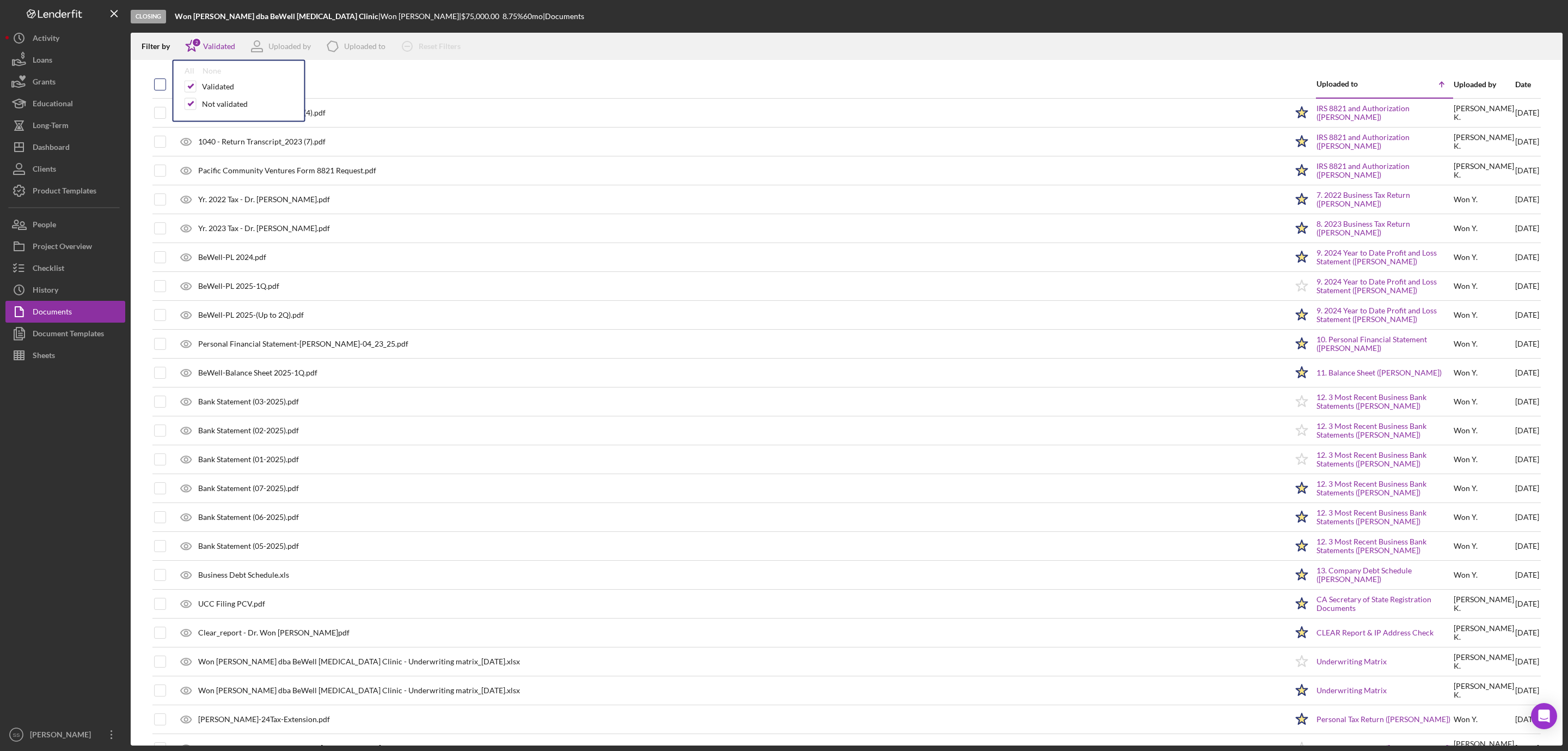
checkbox input "true"
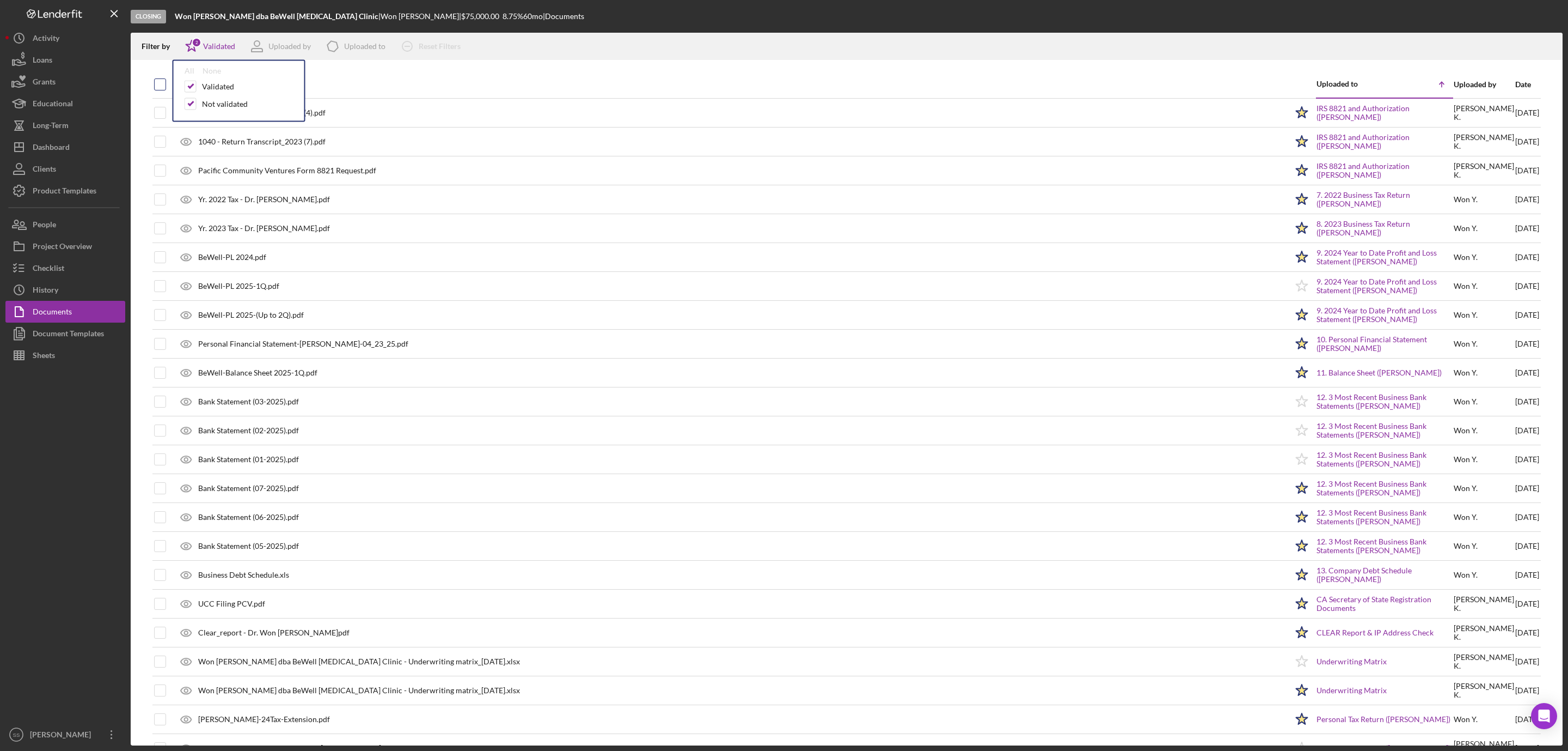
checkbox input "true"
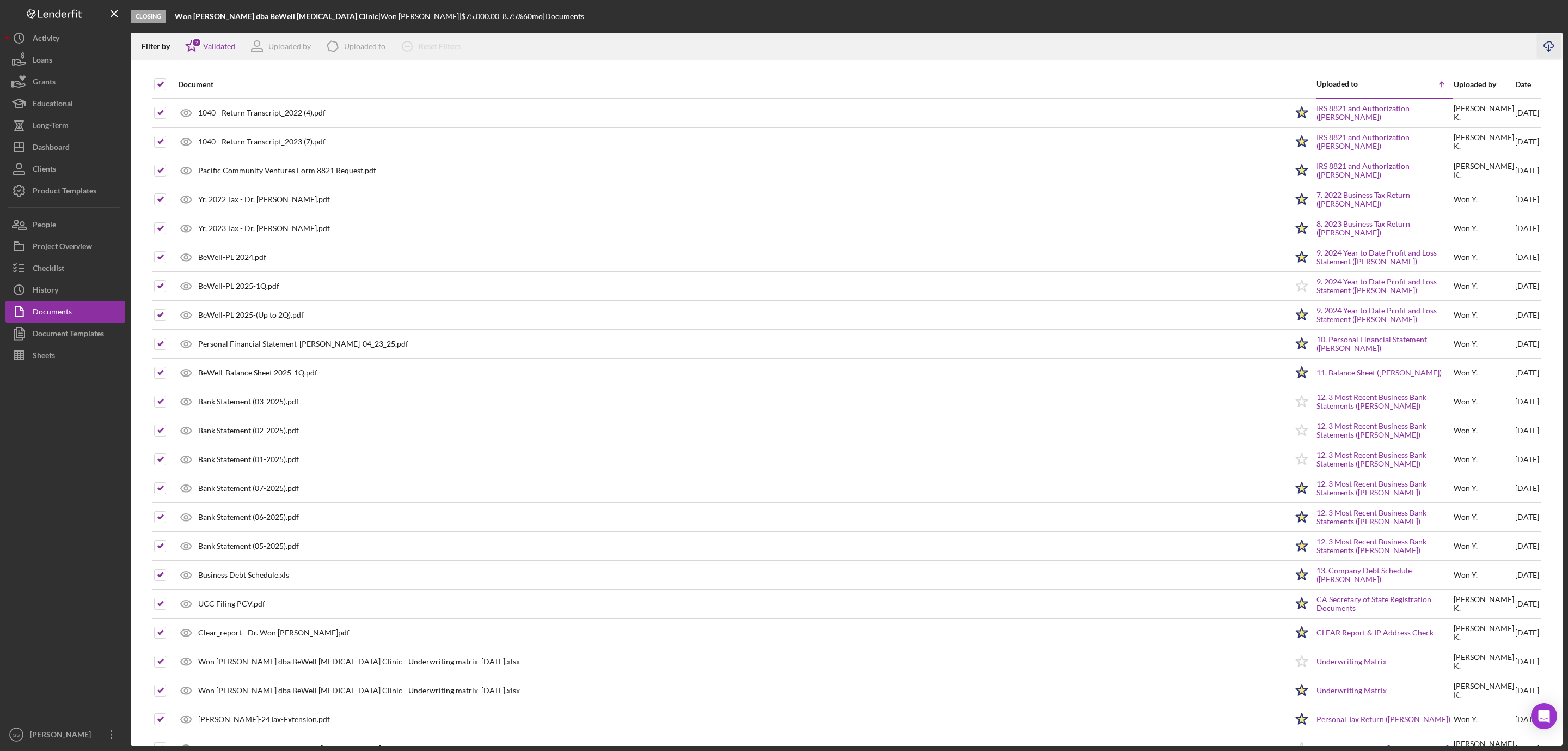
click at [1552, 48] on icon "button" at bounding box center [1549, 44] width 9 height 6
